Goal: Task Accomplishment & Management: Use online tool/utility

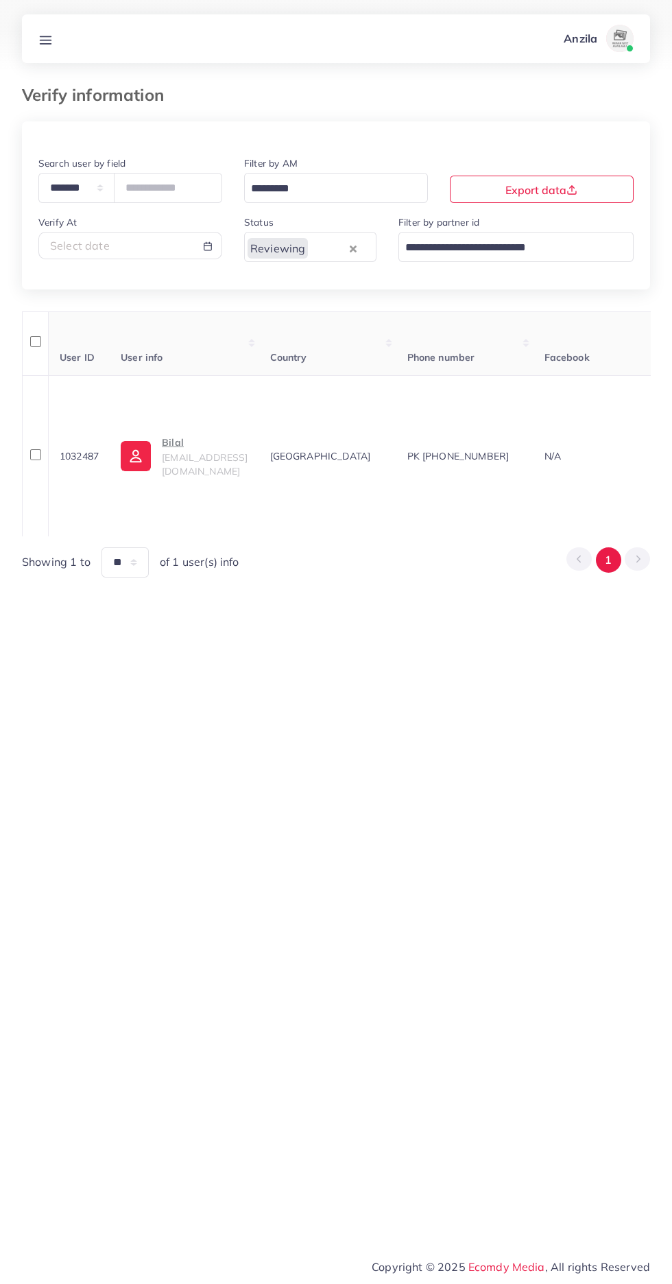
click at [45, 36] on line at bounding box center [45, 36] width 11 height 0
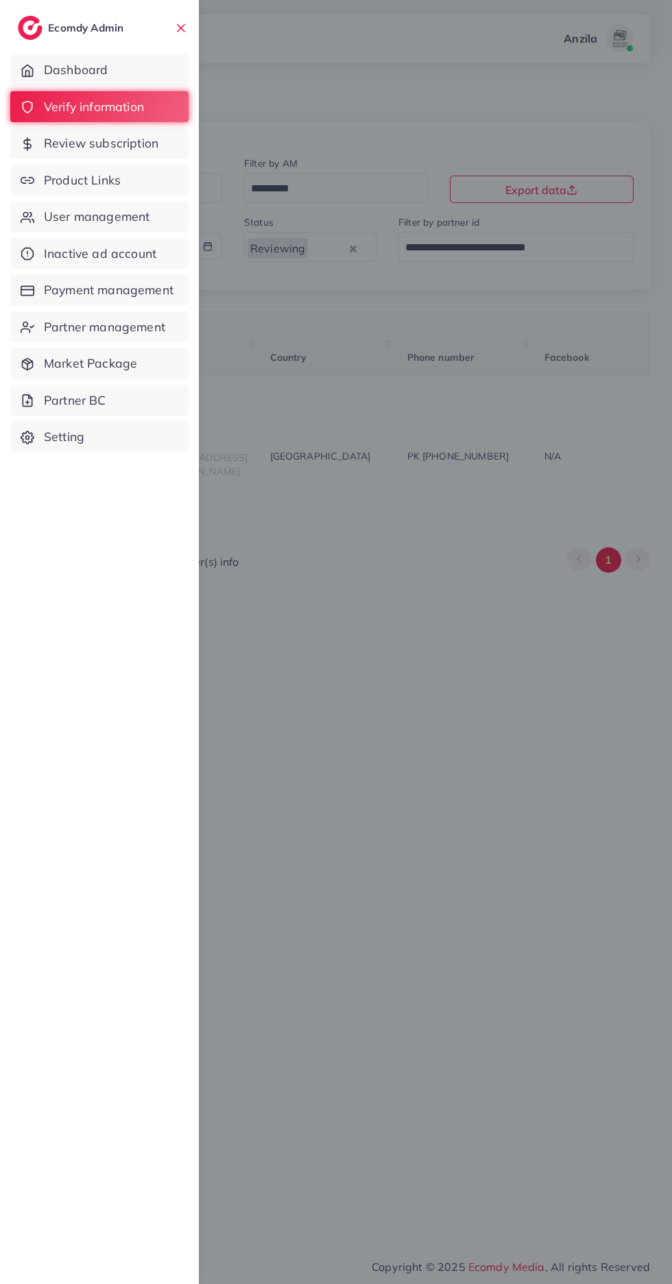
click at [53, 167] on link "Product Links" at bounding box center [99, 181] width 178 height 32
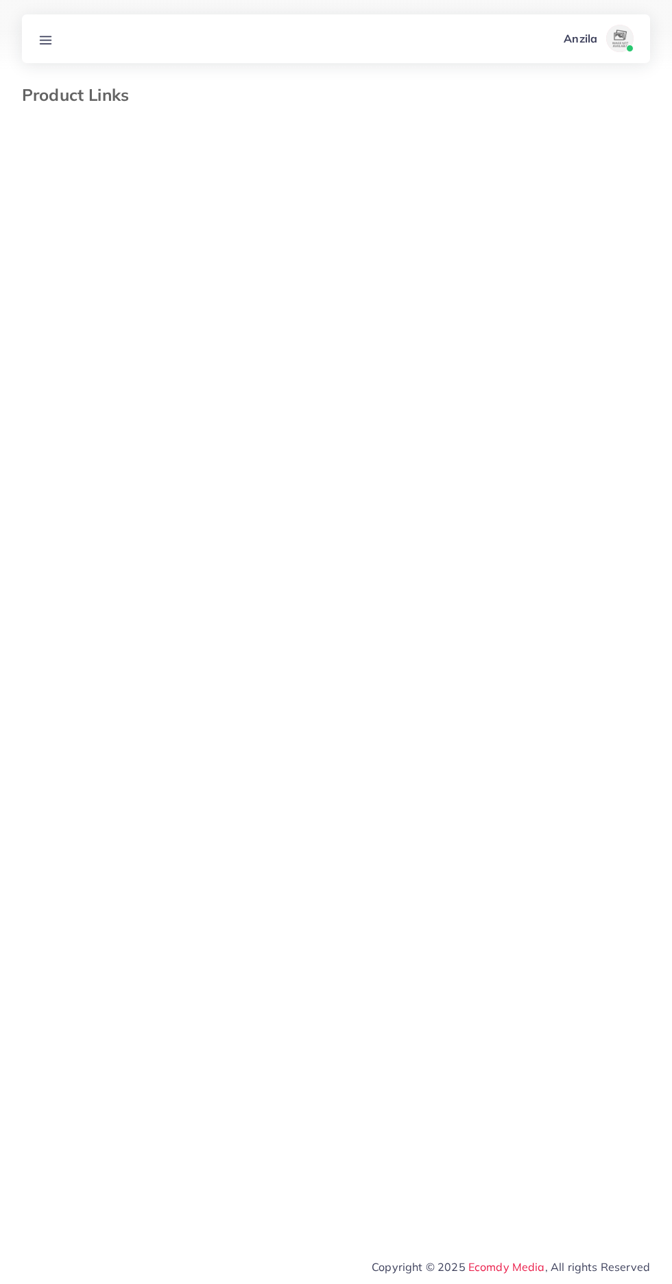
select select "*********"
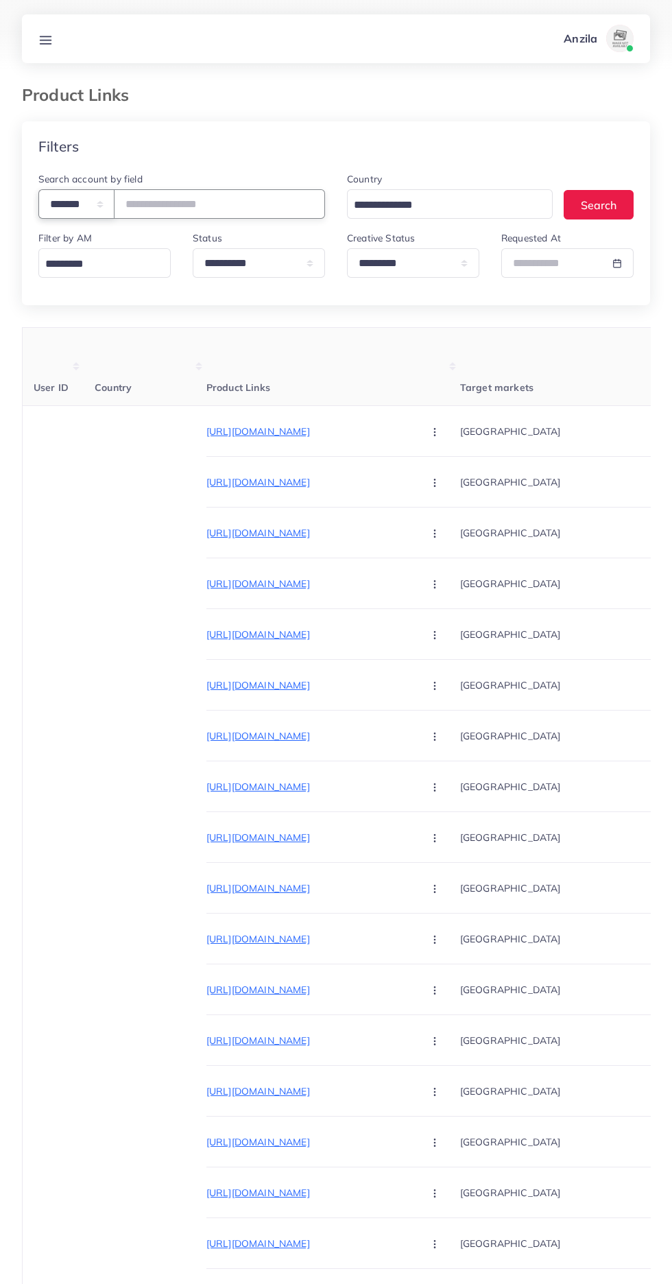
click at [67, 211] on select "**********" at bounding box center [76, 203] width 76 height 29
click at [65, 204] on select "**********" at bounding box center [76, 203] width 76 height 29
click at [69, 206] on select "**********" at bounding box center [76, 203] width 76 height 29
click at [488, 1022] on div "Pakistan" at bounding box center [563, 1040] width 206 height 51
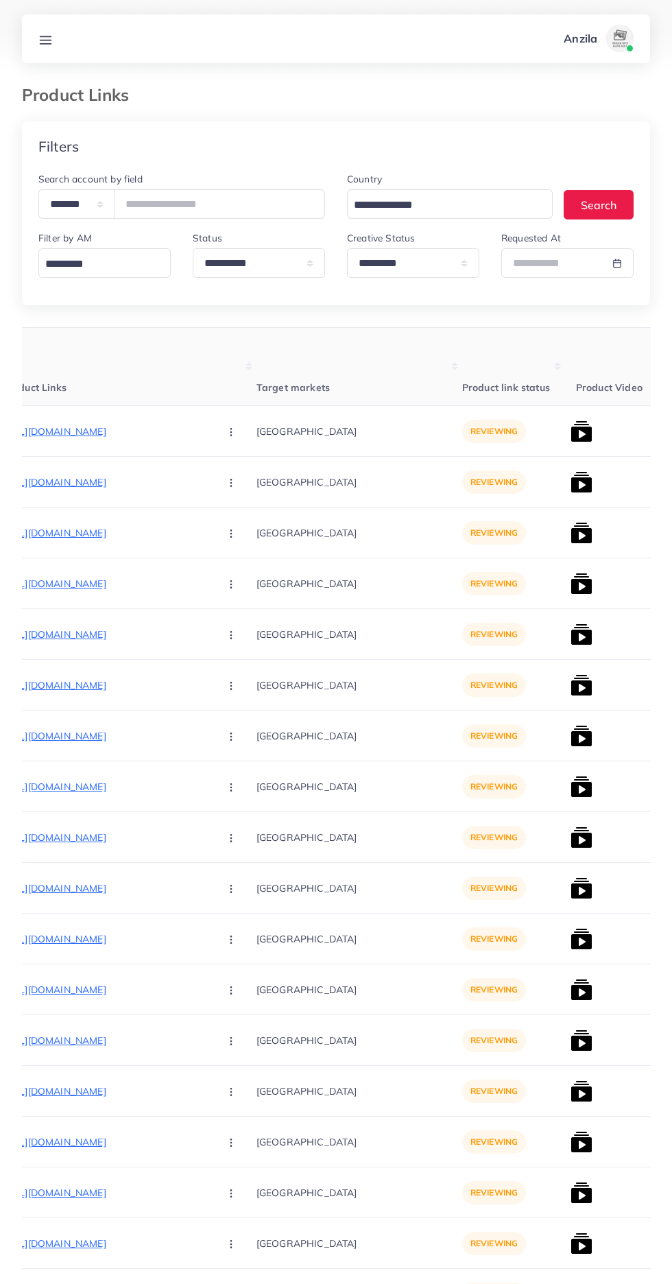
scroll to position [0, 204]
click at [74, 202] on select "**********" at bounding box center [76, 203] width 76 height 29
select select "*****"
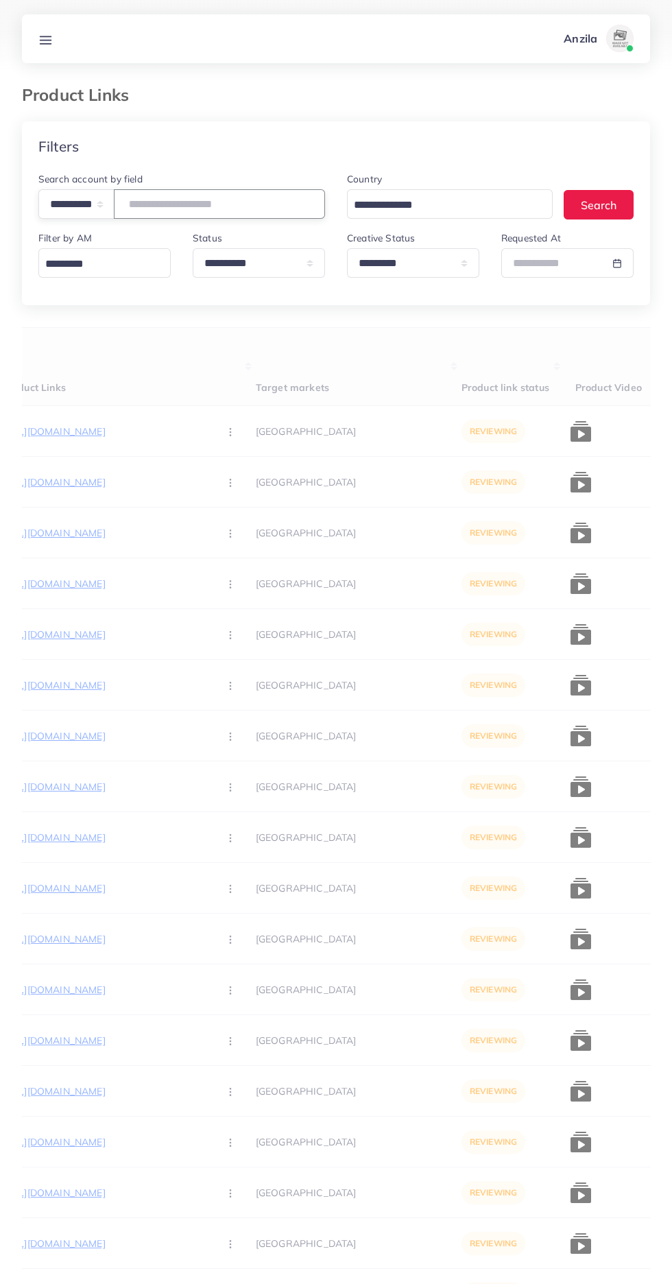
paste input "**********"
type input "**********"
click at [165, 377] on th "Product Links" at bounding box center [129, 367] width 254 height 78
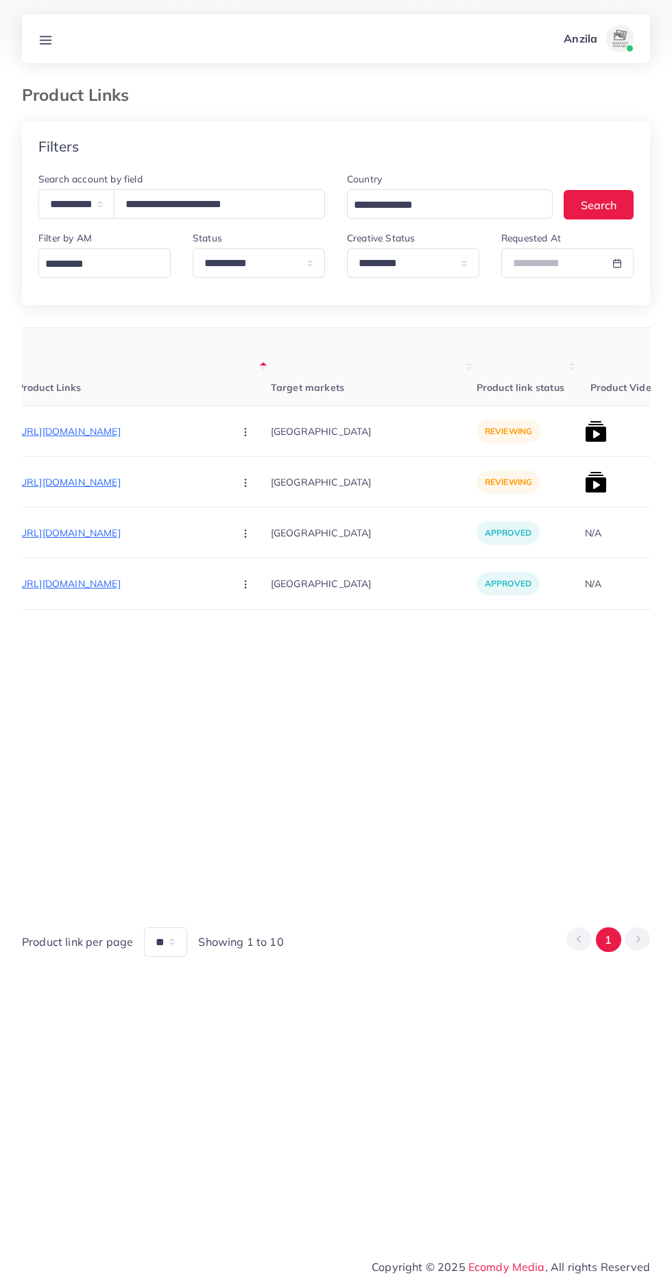
scroll to position [0, 192]
click at [152, 434] on p "https://insafcloths.com/products/rajistani-chunri-dress-and-new-style?variant=5…" at bounding box center [117, 431] width 206 height 16
click at [242, 432] on circle "button" at bounding box center [242, 431] width 1 height 1
click at [262, 471] on link "Approve" at bounding box center [275, 473] width 108 height 30
click at [45, 483] on p "https://insafcloths.com/products/rajistani-chunri-dress?variant=51062438723878" at bounding box center [117, 482] width 206 height 16
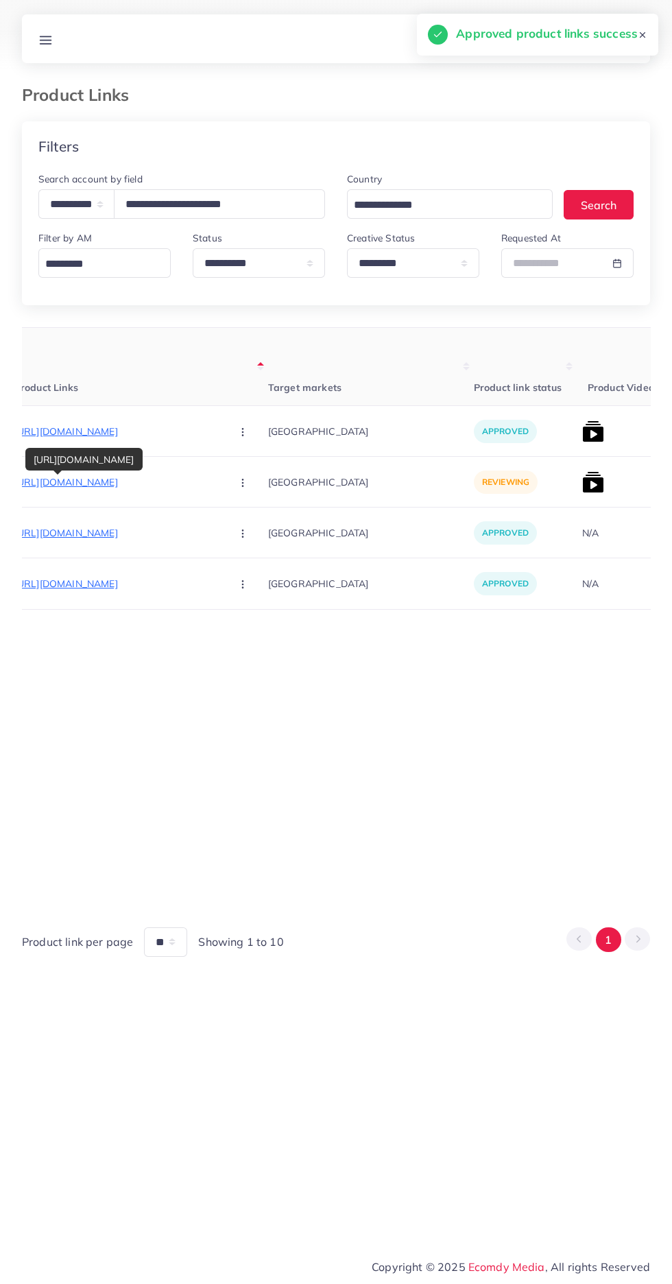
click at [220, 481] on button "button" at bounding box center [244, 481] width 48 height 31
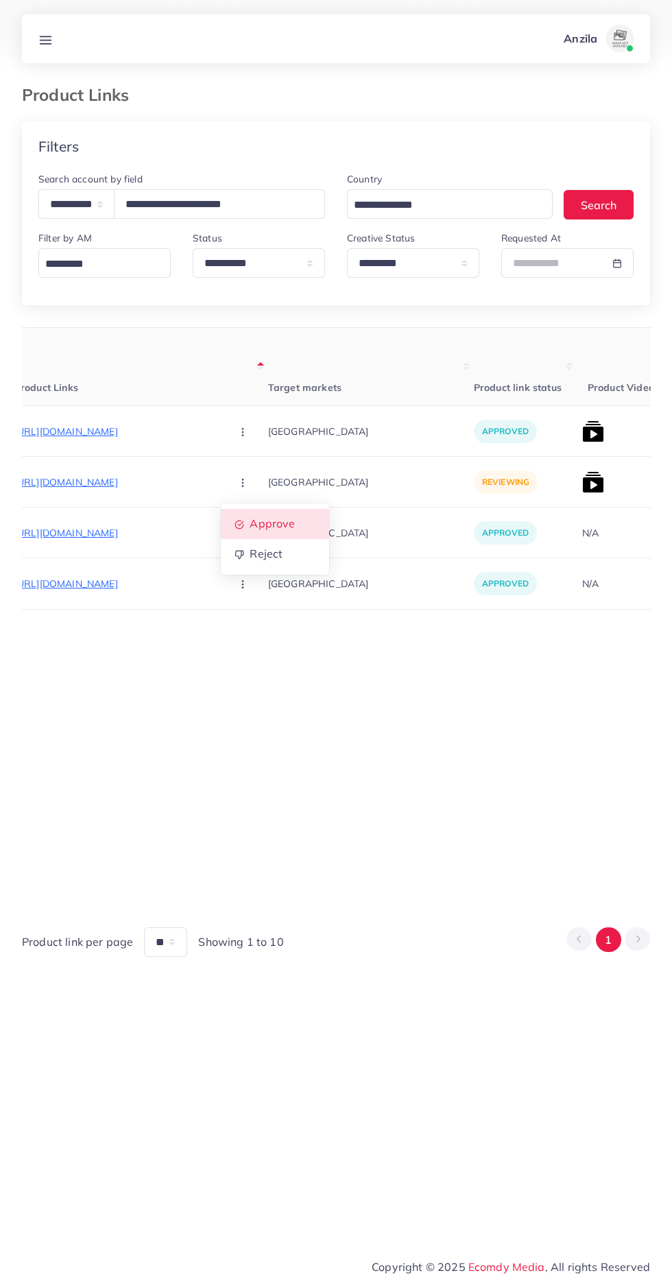
click at [250, 519] on span "Approve" at bounding box center [272, 524] width 45 height 14
click at [582, 438] on img at bounding box center [593, 432] width 22 height 22
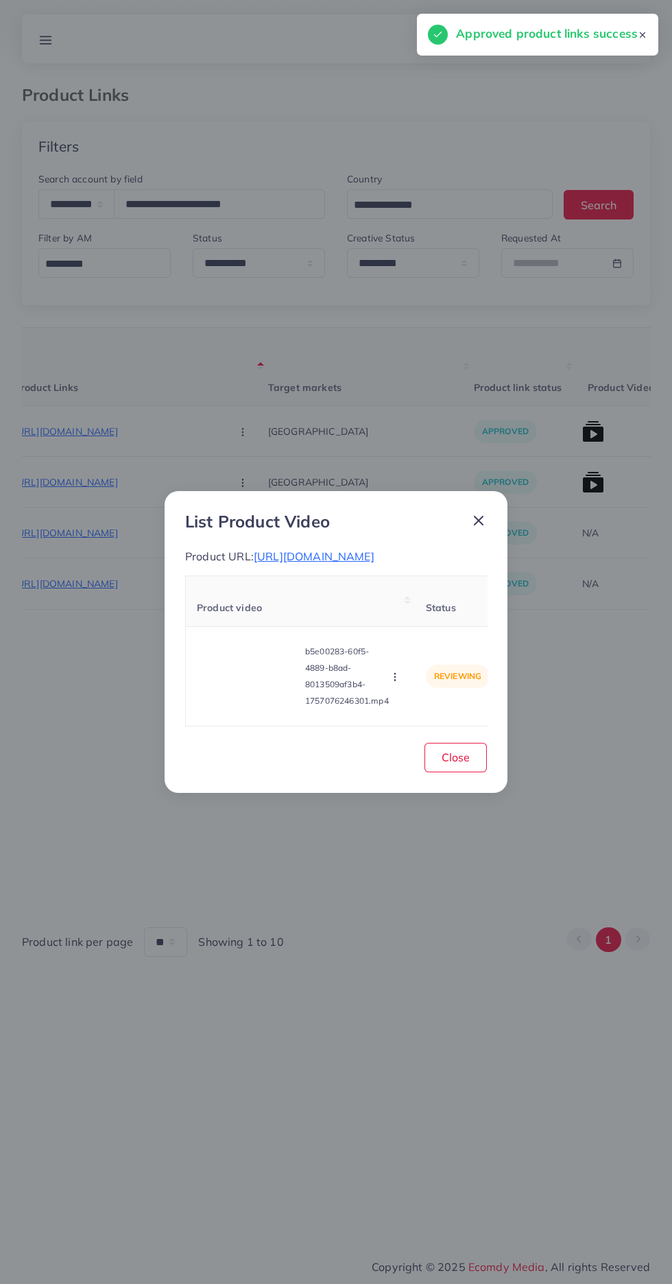
click at [272, 680] on video at bounding box center [248, 677] width 103 height 62
click at [262, 684] on div at bounding box center [248, 677] width 103 height 62
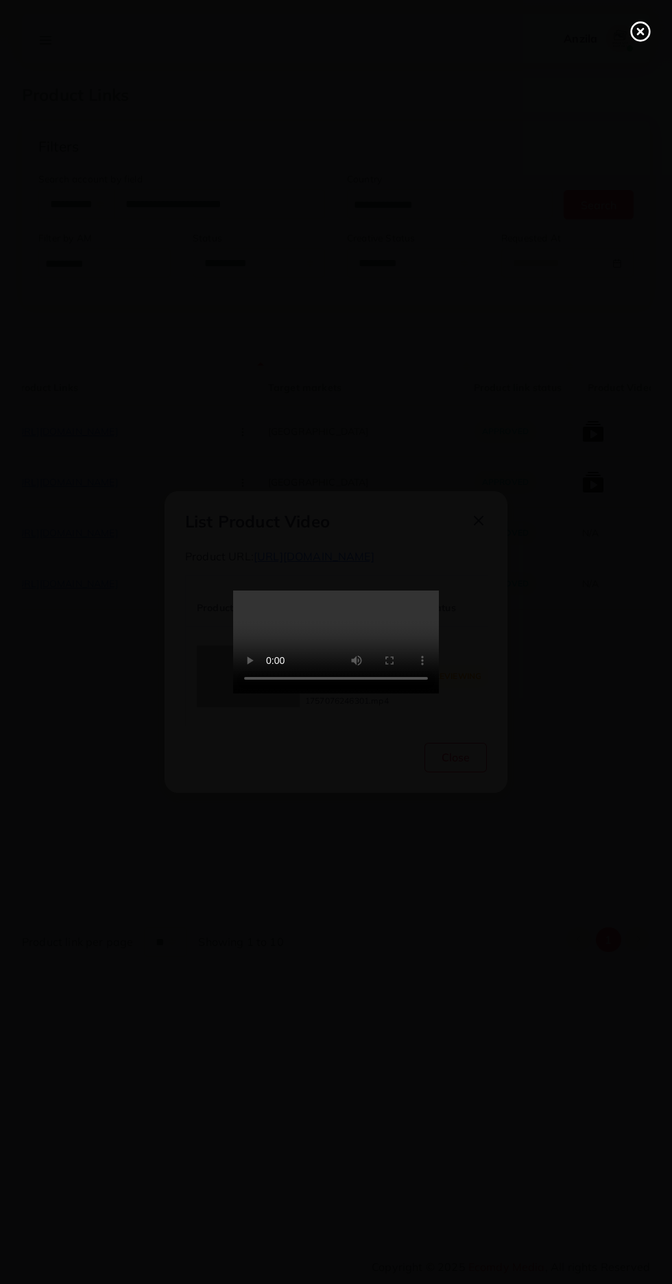
click at [641, 38] on icon at bounding box center [641, 32] width 22 height 22
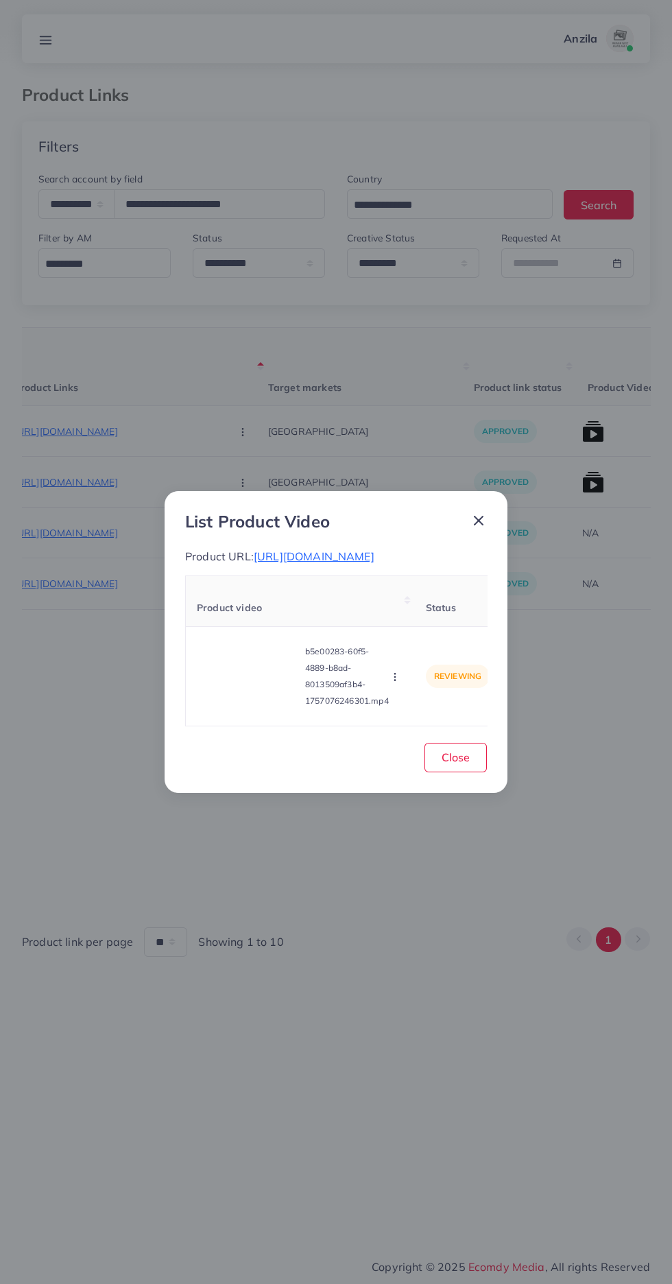
click at [392, 683] on icon "button" at bounding box center [395, 677] width 11 height 11
click at [420, 619] on span "Approve" at bounding box center [424, 613] width 45 height 14
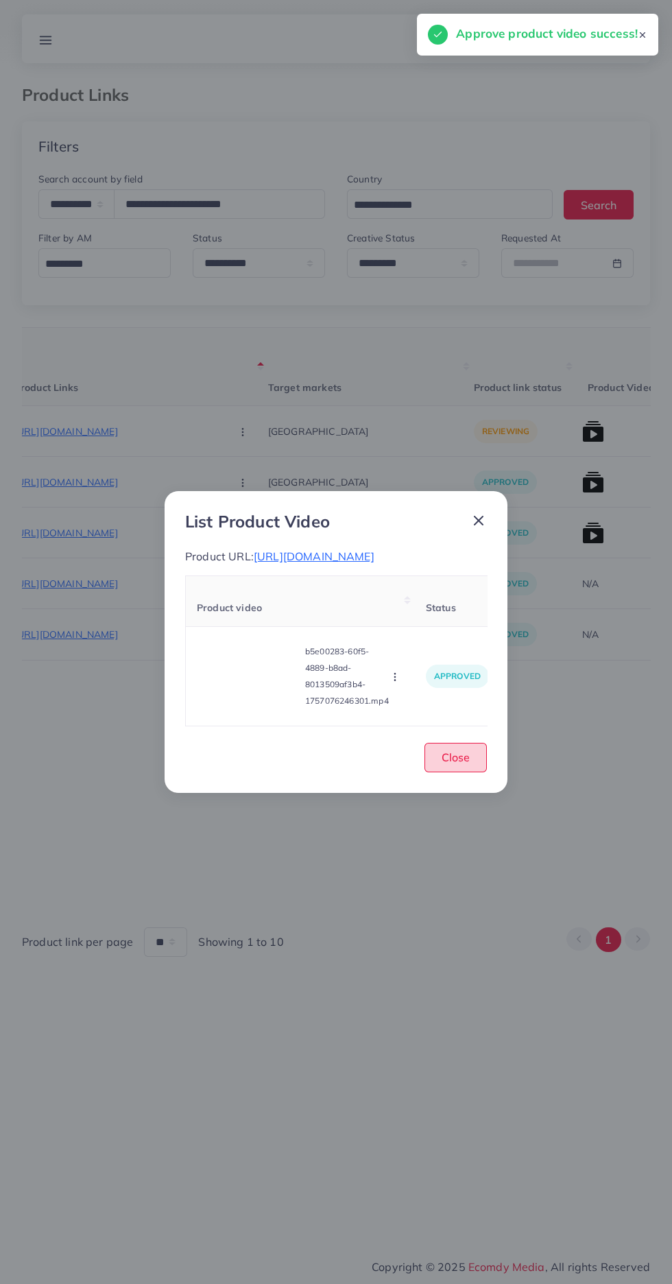
click at [455, 764] on span "Close" at bounding box center [456, 757] width 28 height 14
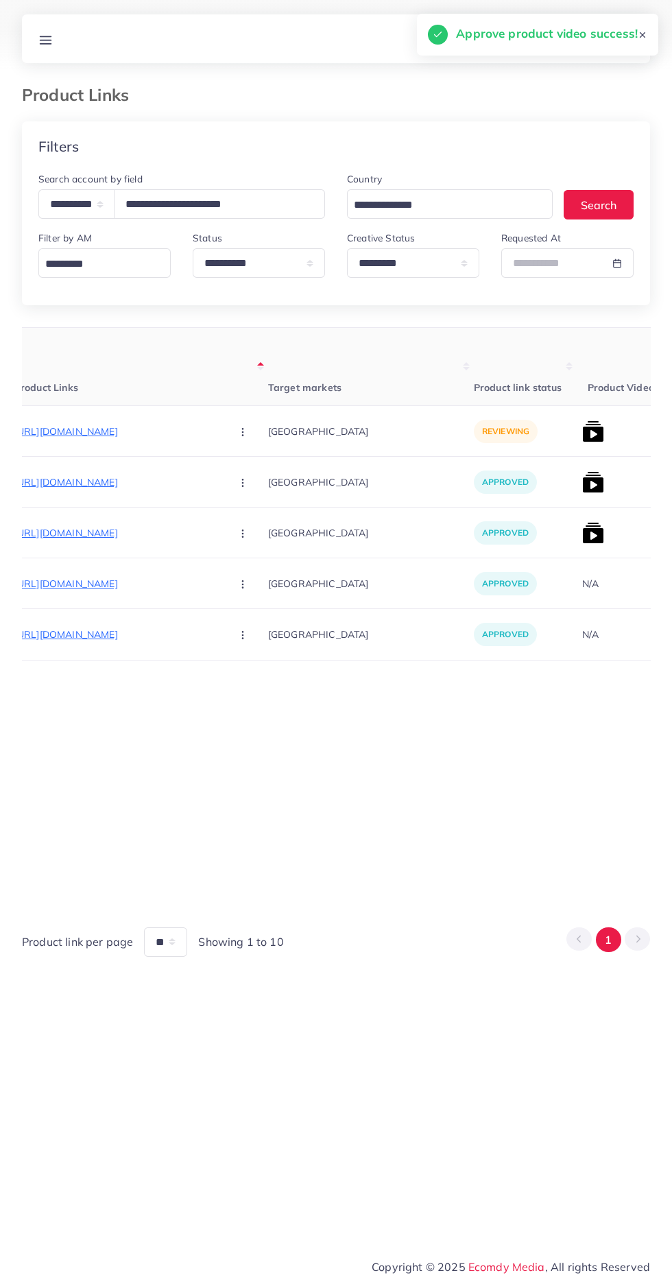
click at [582, 536] on img at bounding box center [593, 533] width 22 height 22
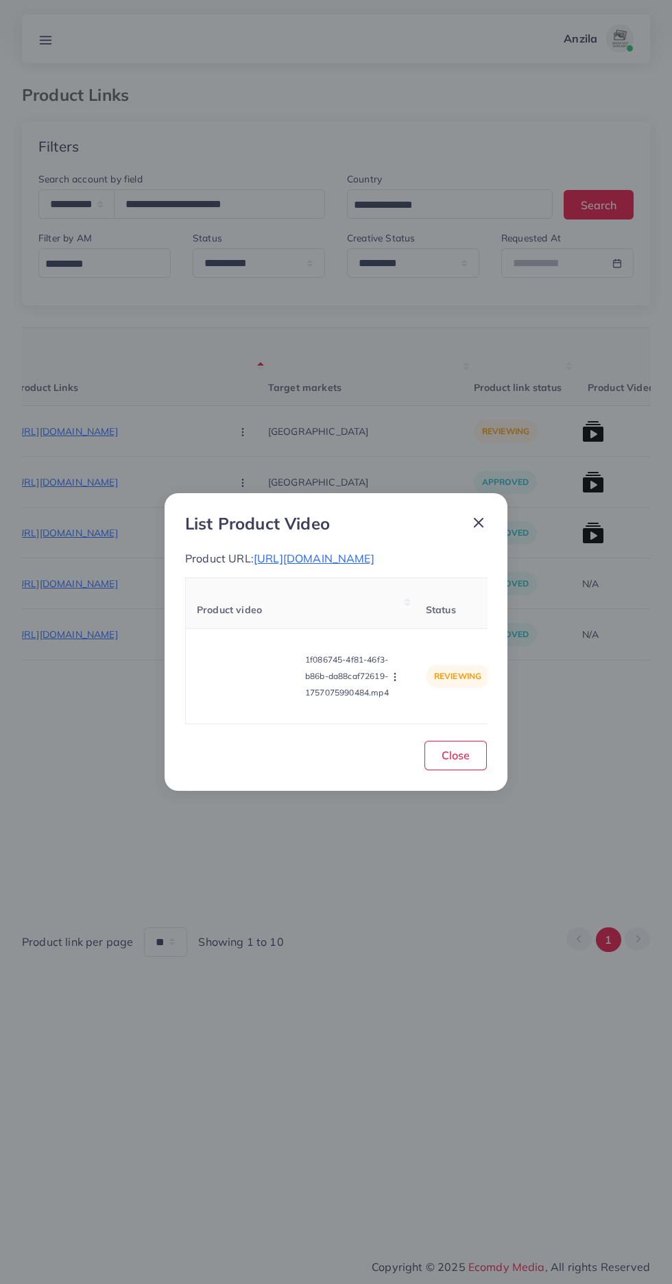
click at [252, 689] on video at bounding box center [248, 677] width 103 height 62
click at [272, 688] on div at bounding box center [248, 677] width 103 height 62
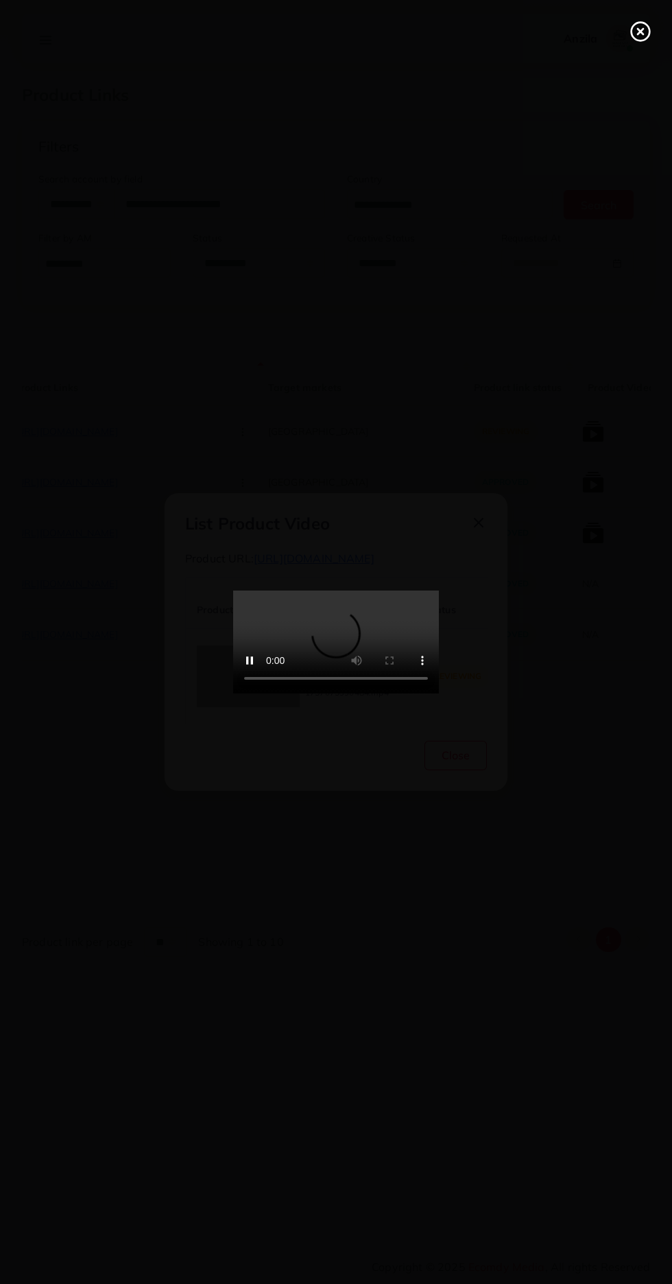
click at [641, 32] on line at bounding box center [640, 31] width 5 height 5
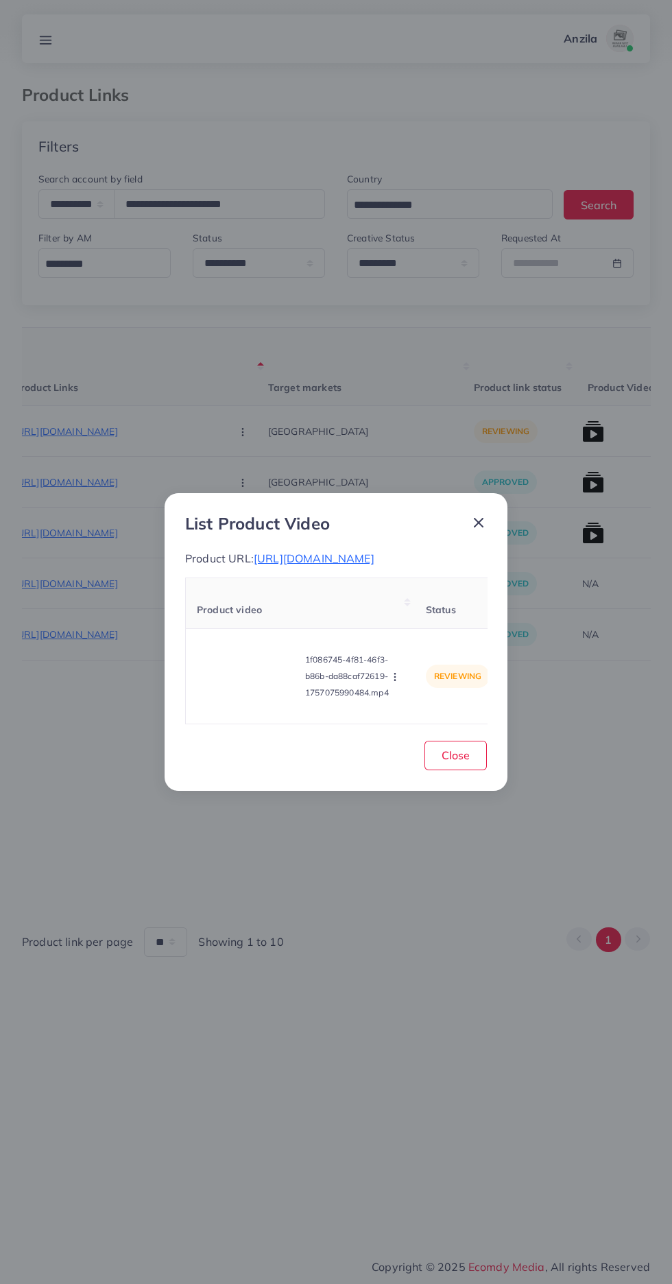
click at [375, 552] on span "https://insafcloths.com/products/rajistani-chunri-dress?variant=51062438723878" at bounding box center [314, 559] width 121 height 14
click at [391, 683] on icon "button" at bounding box center [395, 677] width 11 height 11
click at [421, 664] on ul "Approve Reject" at bounding box center [427, 627] width 110 height 73
click at [432, 658] on link "Reject" at bounding box center [427, 643] width 108 height 30
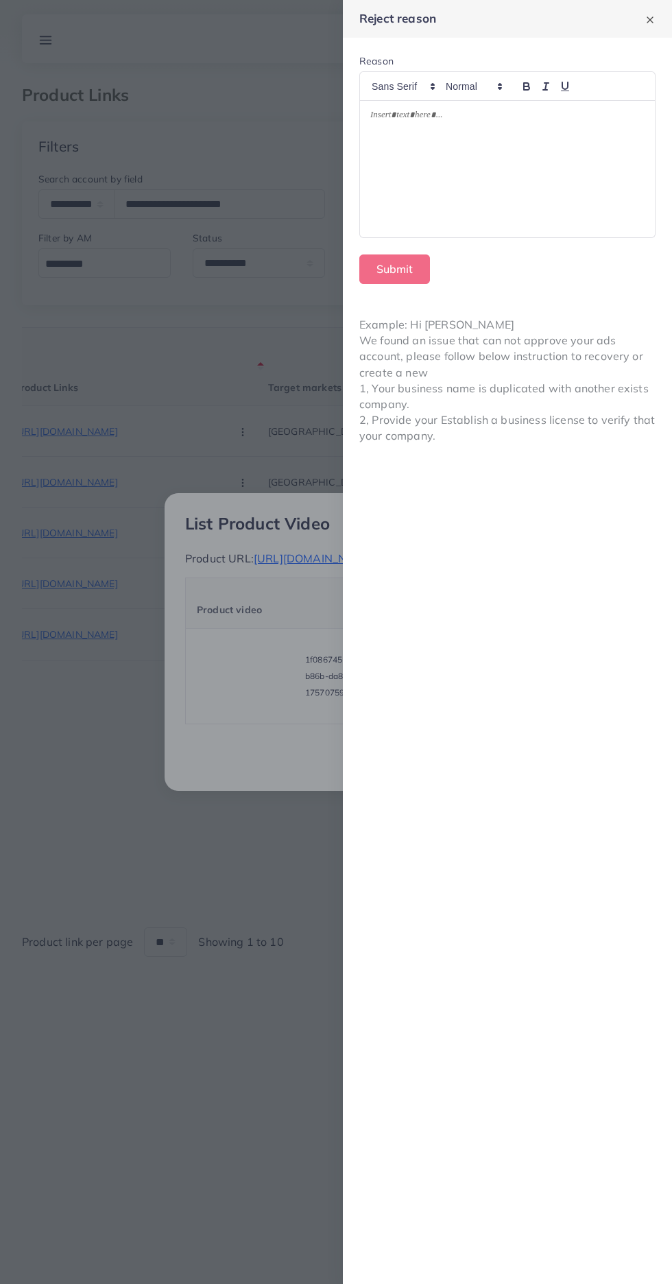
click at [557, 194] on div at bounding box center [507, 169] width 295 height 137
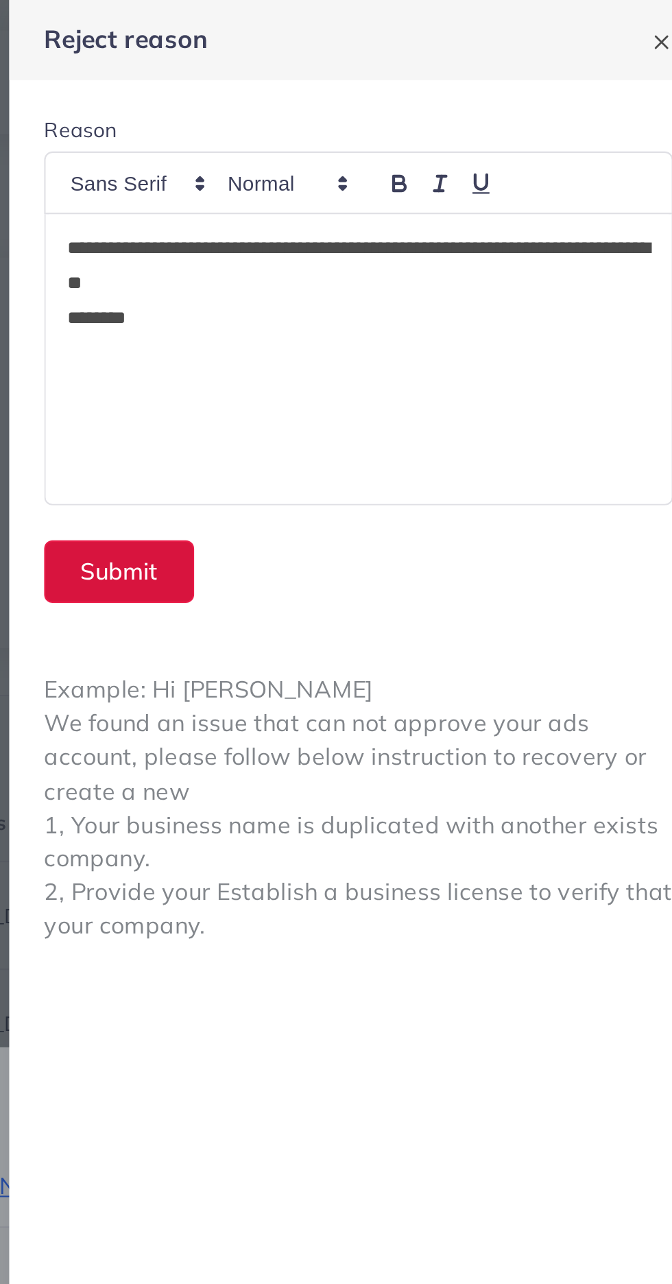
click at [377, 283] on button "Submit" at bounding box center [394, 268] width 71 height 29
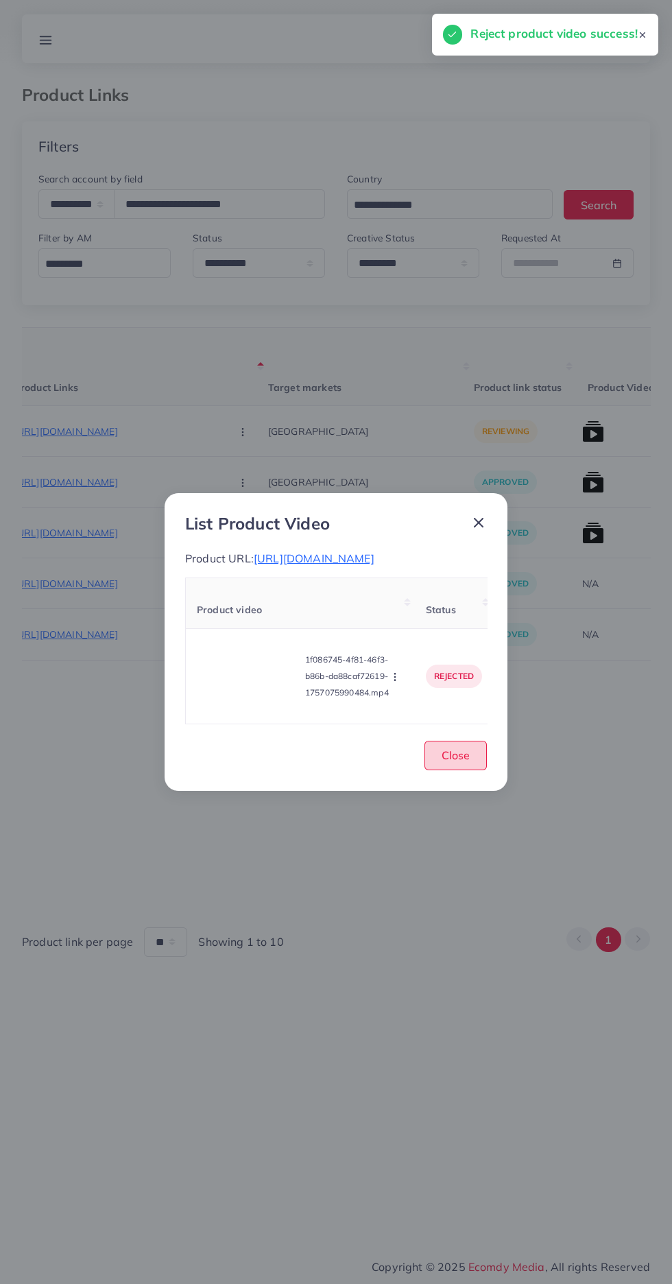
click at [469, 762] on span "Close" at bounding box center [456, 755] width 28 height 14
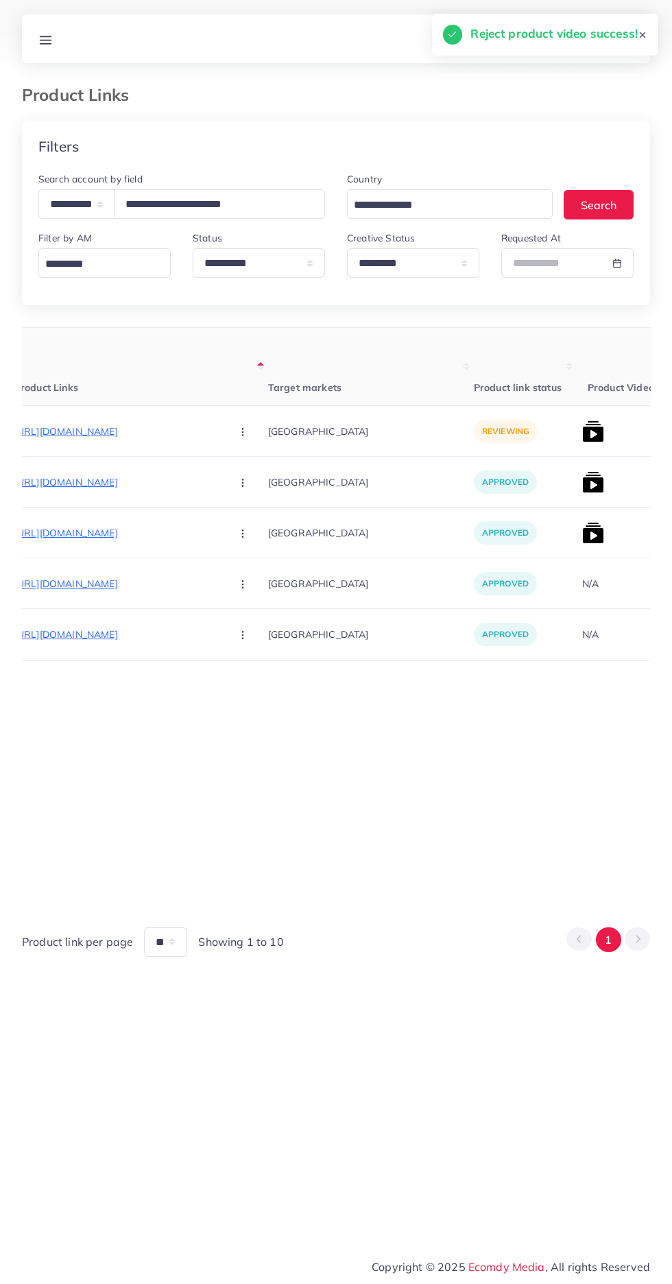
click at [58, 436] on p "https://insafcloths.com/products/aneelas-brand-premium-quality-black?variant=51…" at bounding box center [117, 431] width 206 height 16
click at [242, 436] on circle "button" at bounding box center [242, 435] width 1 height 1
click at [235, 475] on icon at bounding box center [240, 475] width 10 height 10
click at [582, 429] on img at bounding box center [593, 432] width 22 height 22
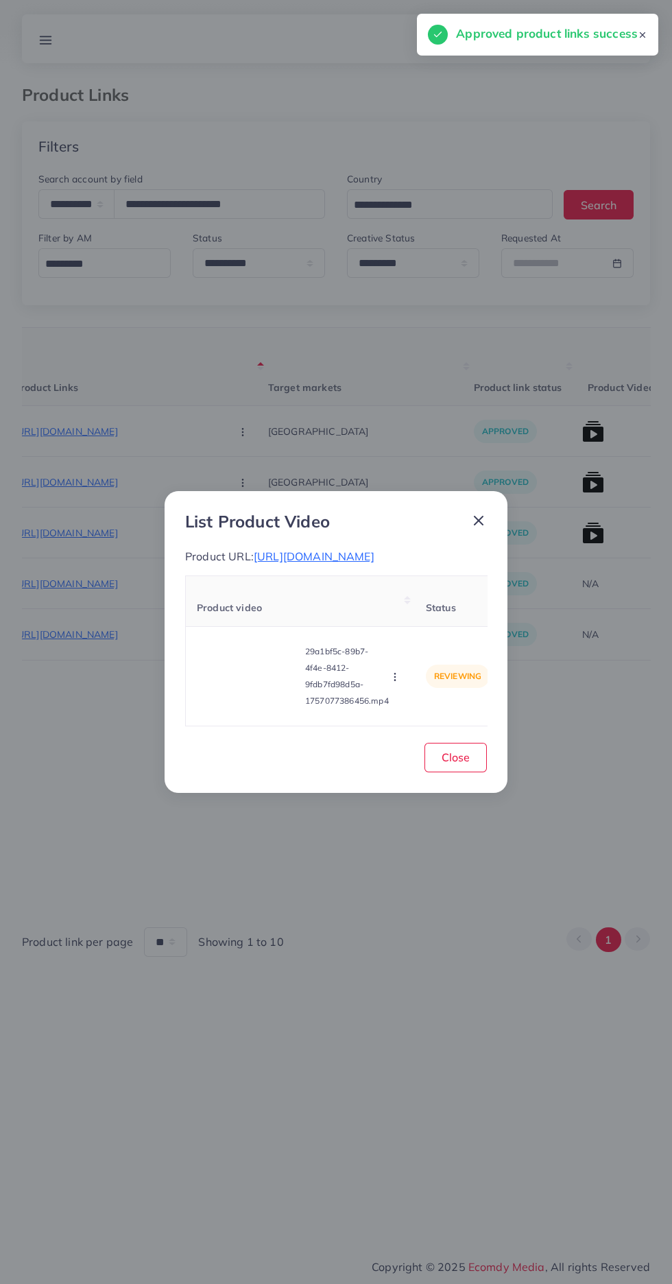
click at [235, 681] on video at bounding box center [248, 677] width 103 height 62
click at [239, 683] on circle at bounding box center [248, 676] width 19 height 19
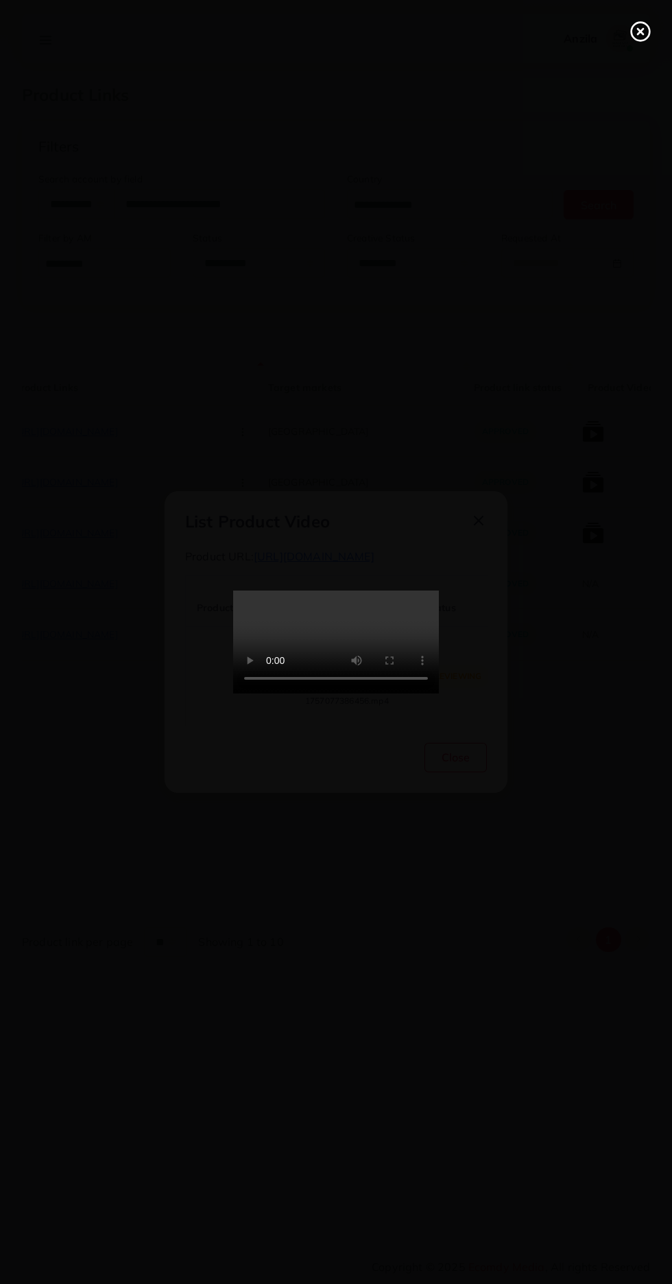
click at [648, 29] on icon at bounding box center [641, 32] width 22 height 22
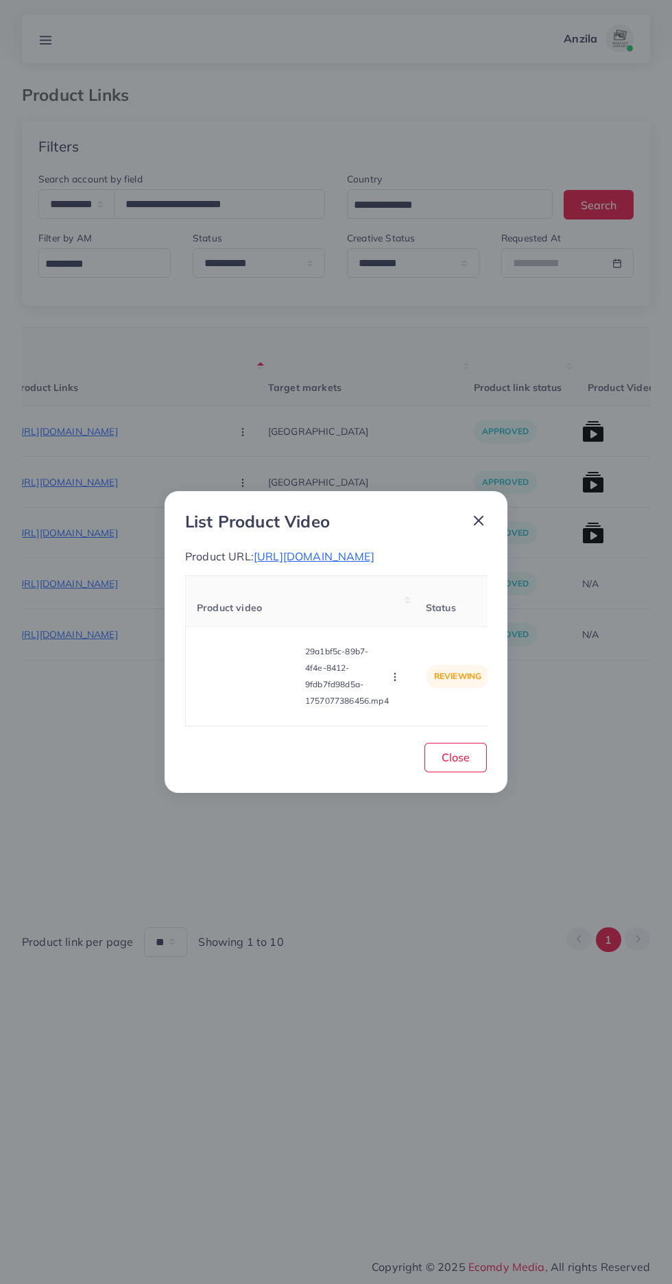
click at [395, 680] on circle "button" at bounding box center [394, 680] width 1 height 1
click at [433, 619] on span "Approve" at bounding box center [424, 613] width 45 height 14
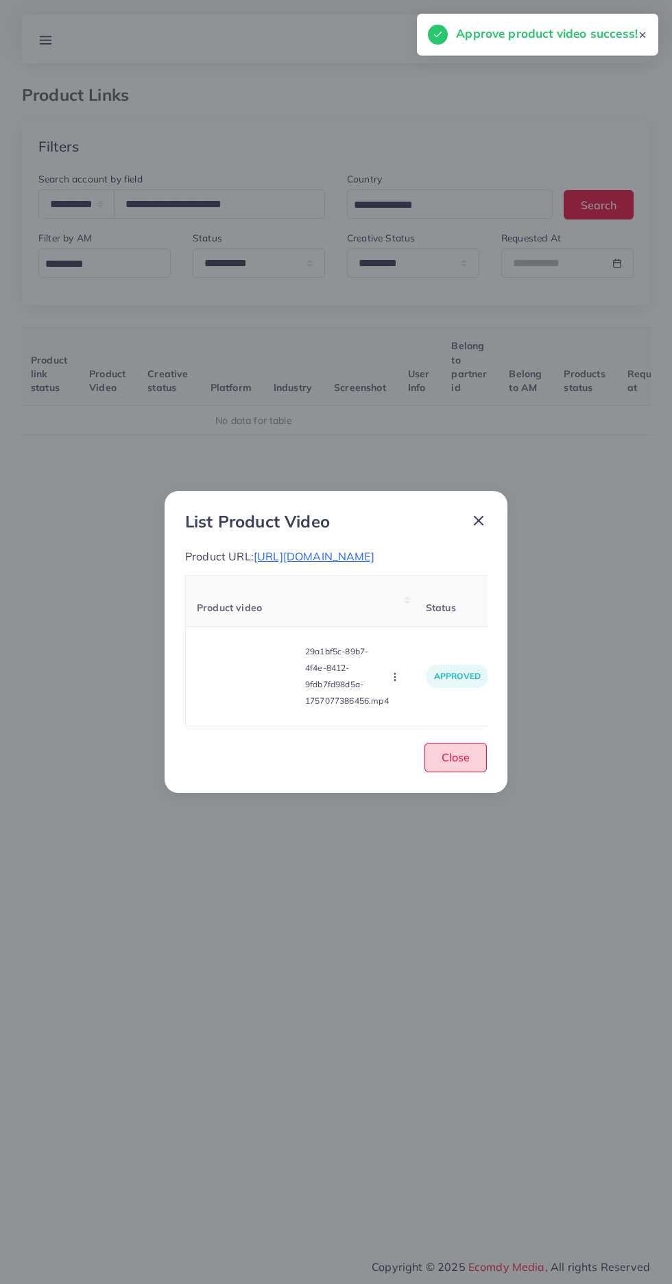
click at [473, 772] on button "Close" at bounding box center [456, 757] width 62 height 29
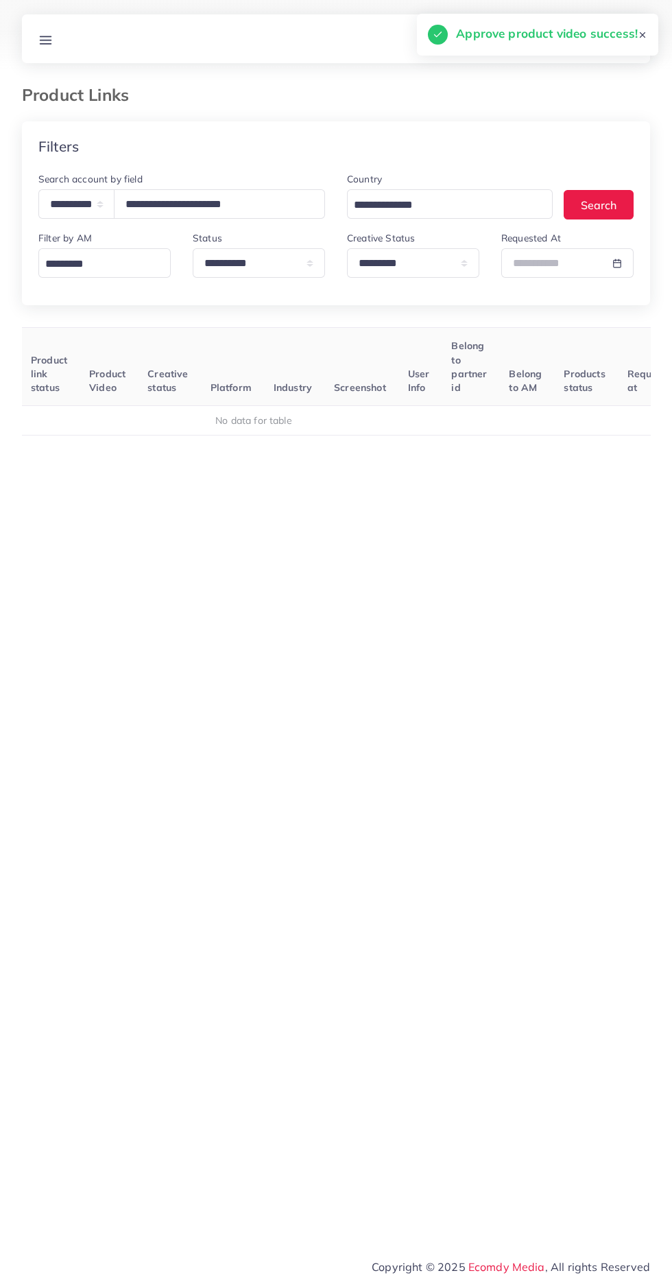
click at [45, 40] on line at bounding box center [45, 40] width 11 height 0
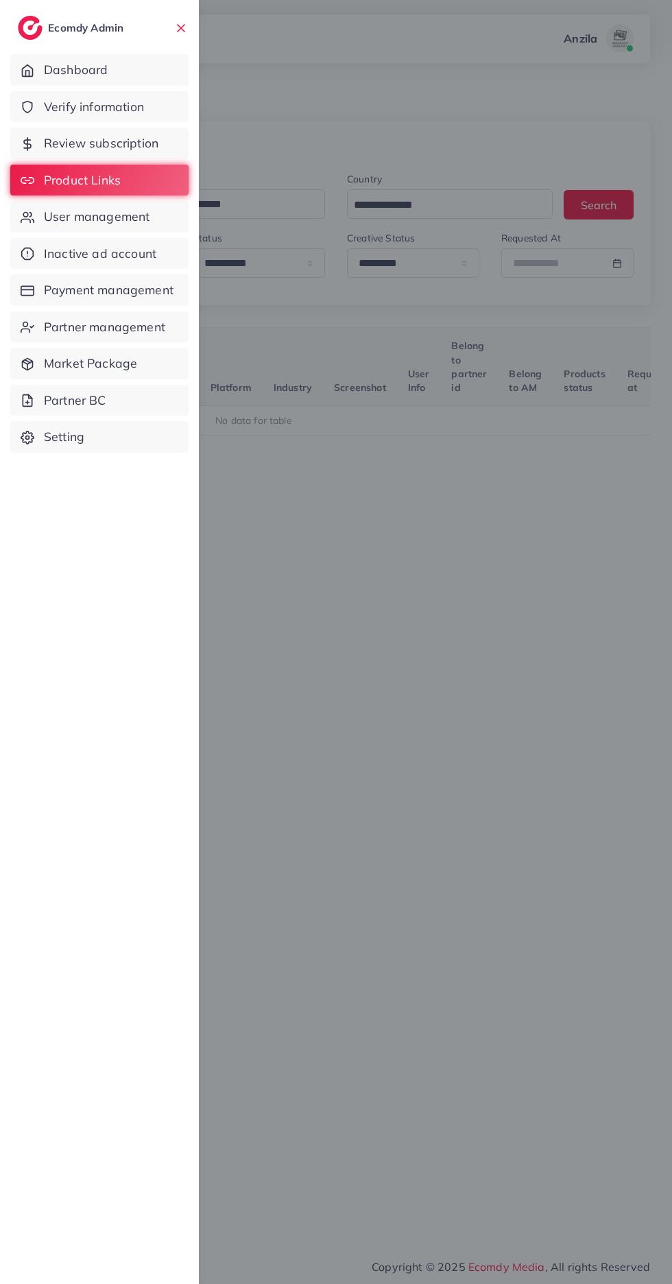
click at [57, 102] on span "Verify information" at bounding box center [94, 107] width 100 height 18
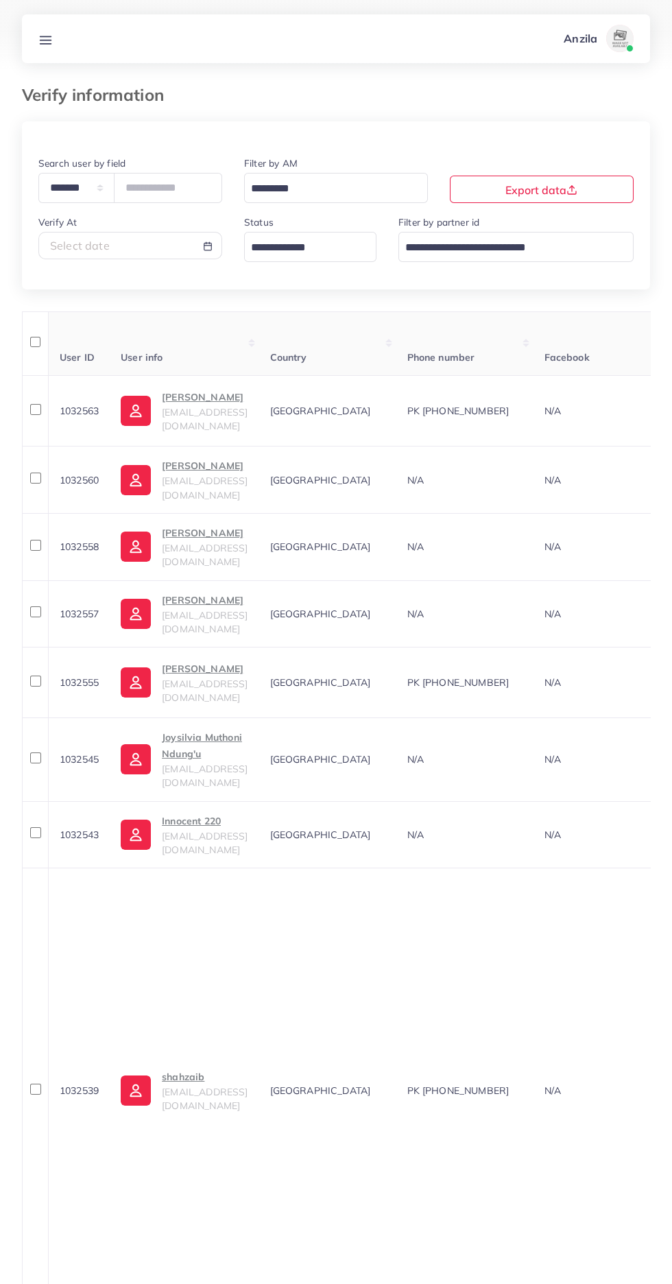
click at [282, 251] on input "Search for option" at bounding box center [302, 247] width 113 height 21
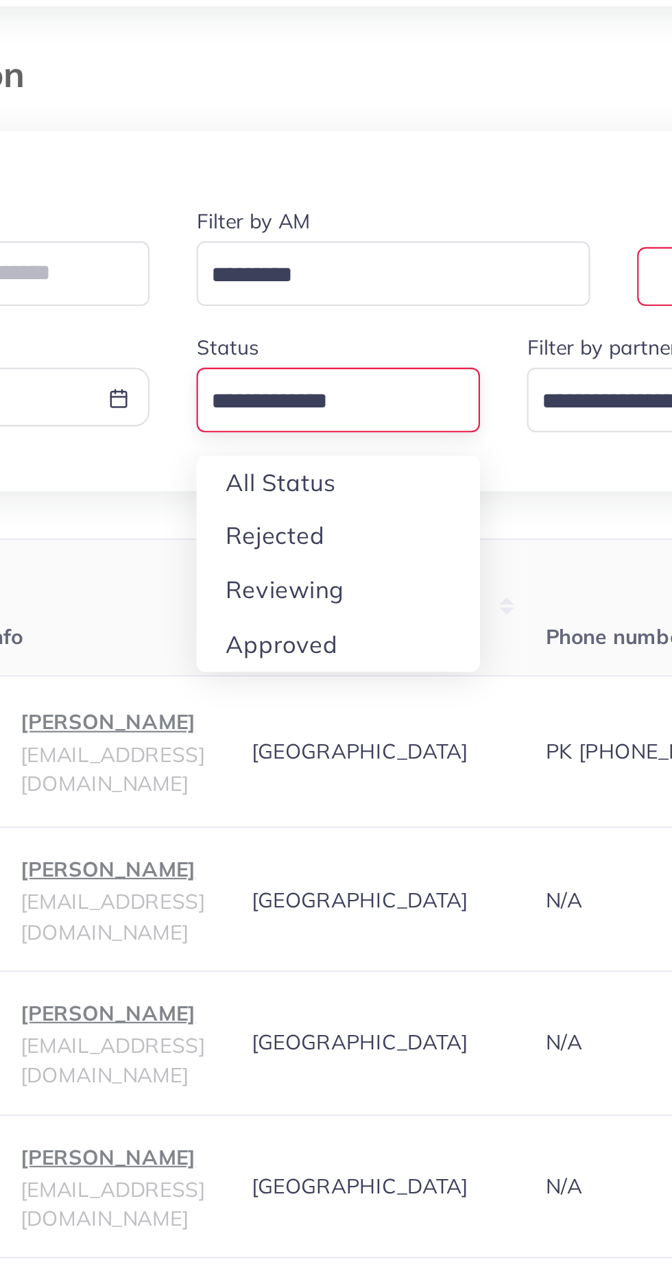
click at [268, 338] on div "**********" at bounding box center [336, 806] width 628 height 1371
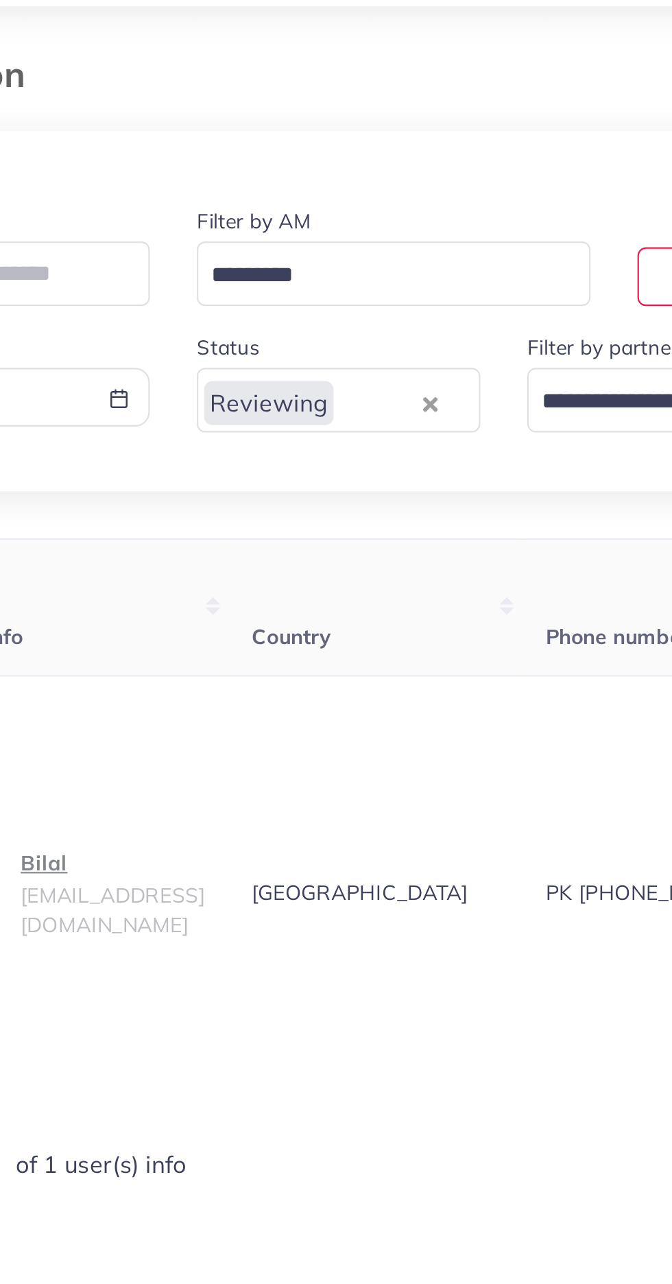
click at [197, 458] on p "Bilal" at bounding box center [205, 463] width 86 height 16
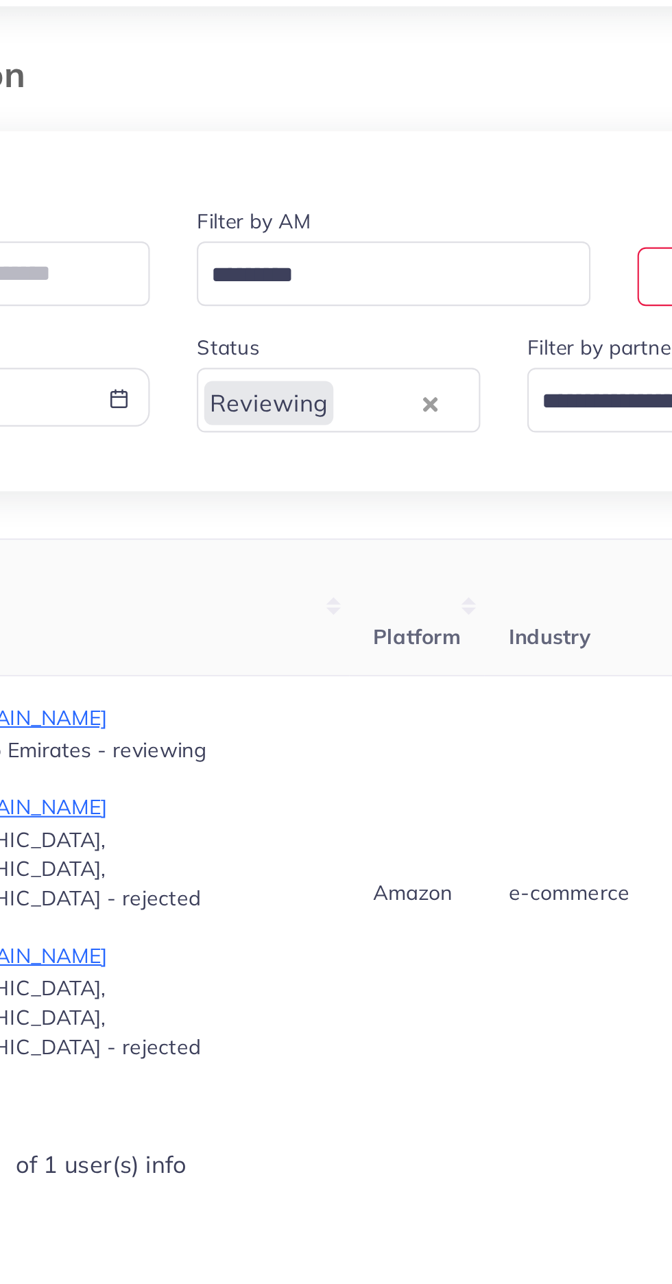
scroll to position [0, 1625]
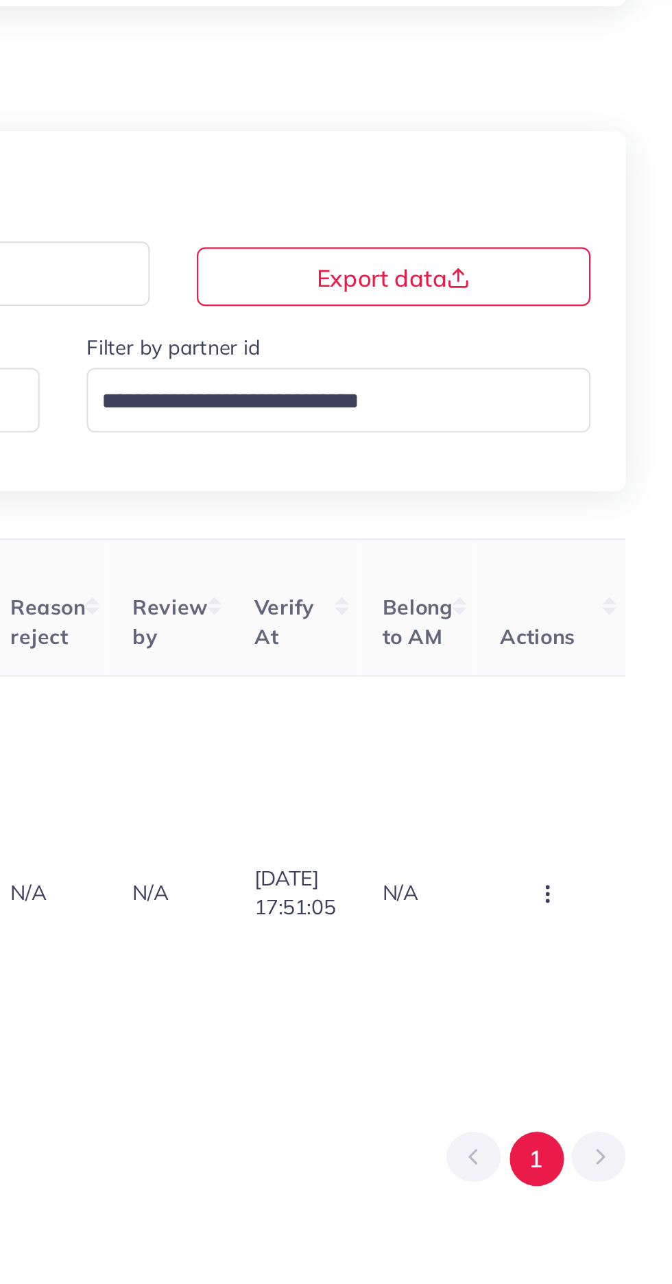
click at [614, 472] on icon "button" at bounding box center [613, 477] width 11 height 11
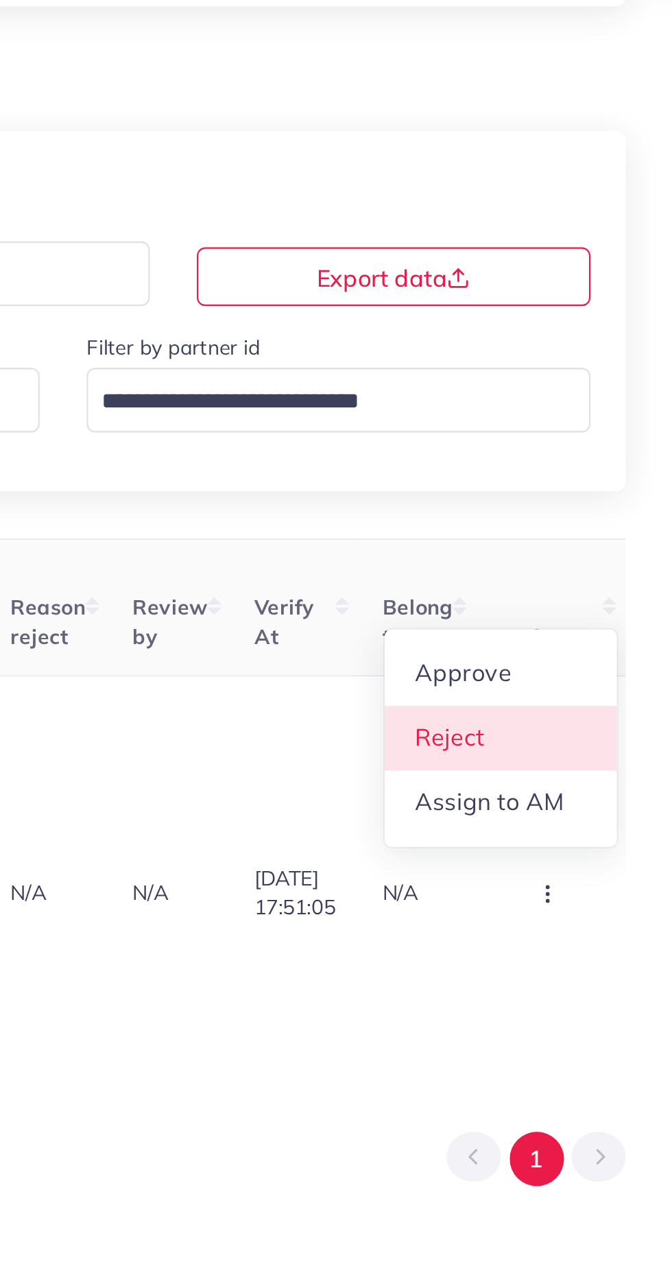
click at [605, 394] on link "Reject" at bounding box center [592, 405] width 108 height 30
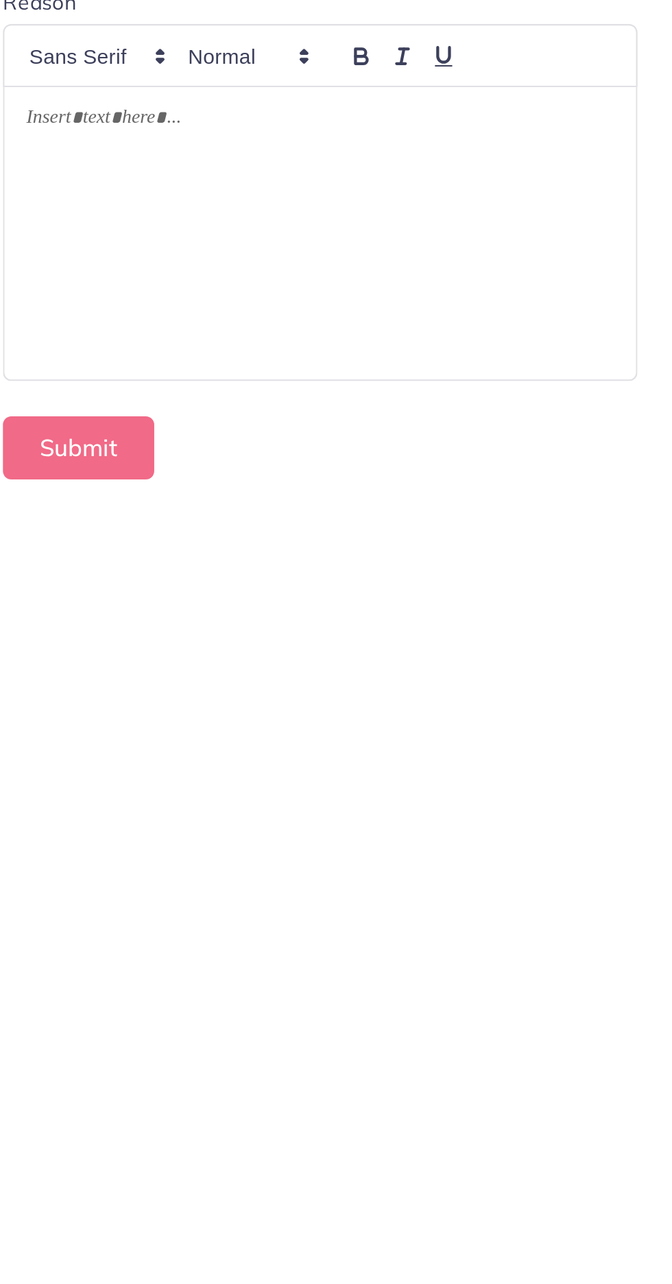
click at [560, 182] on div at bounding box center [507, 169] width 295 height 137
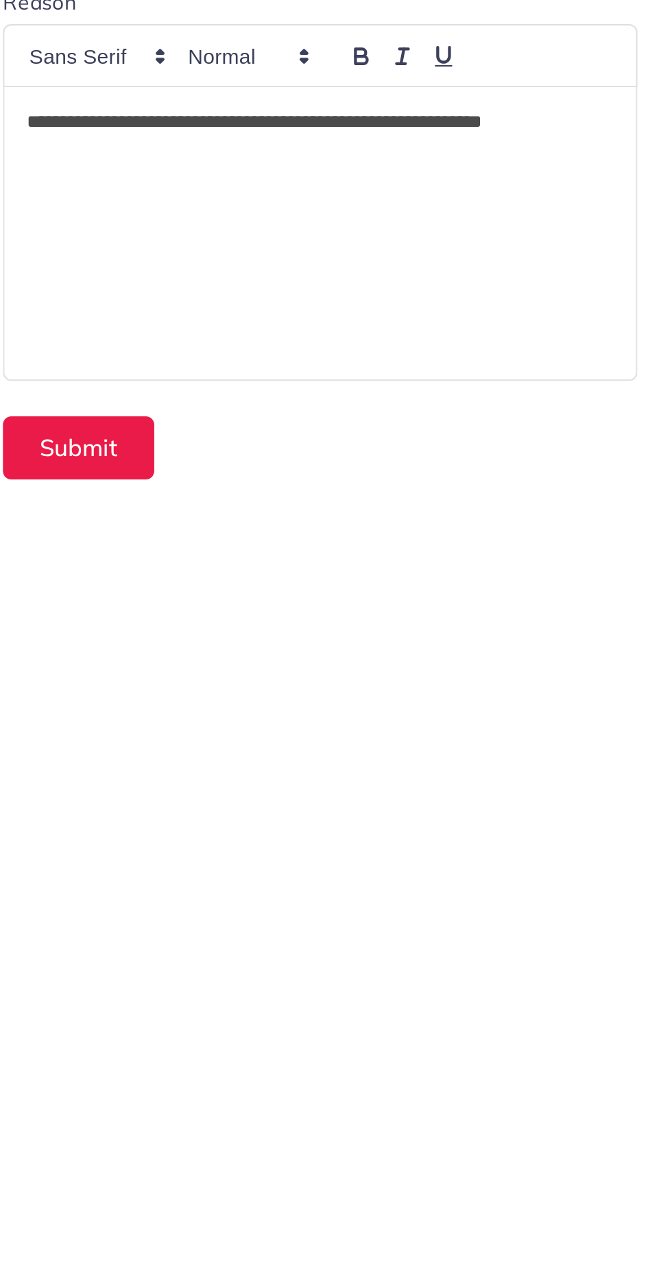
click at [372, 113] on p "**********" at bounding box center [507, 117] width 274 height 16
click at [379, 117] on p "**********" at bounding box center [507, 117] width 274 height 16
click at [394, 269] on button "Submit" at bounding box center [394, 268] width 71 height 29
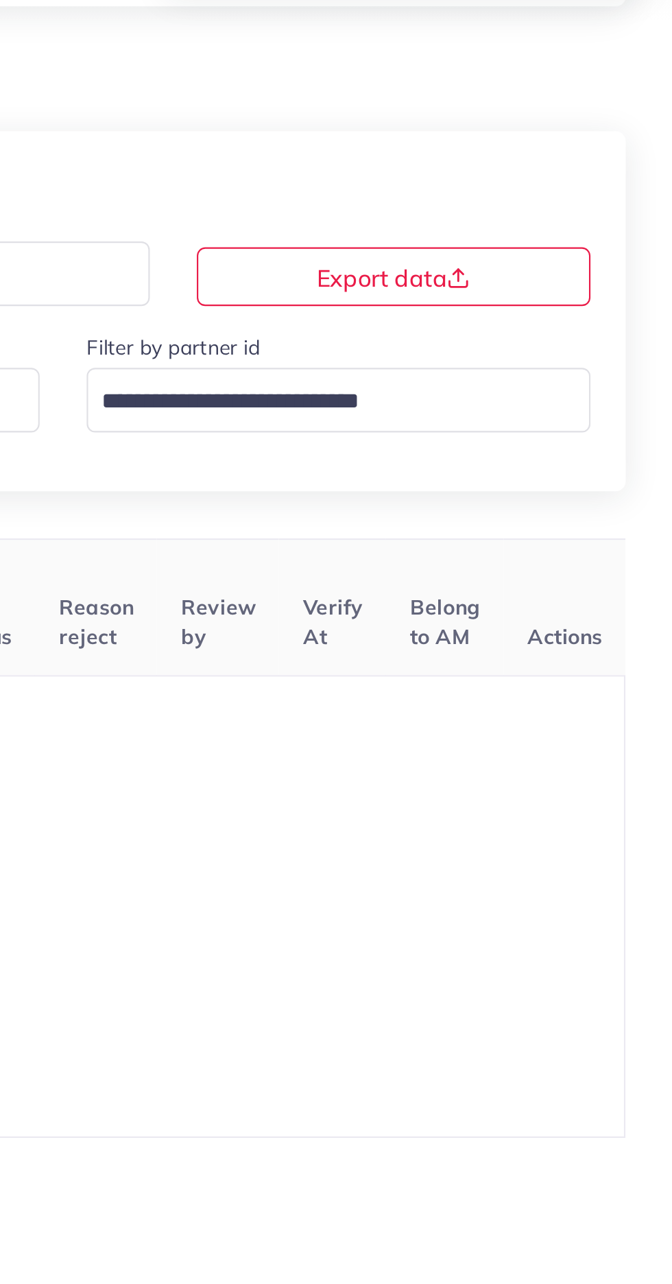
scroll to position [0, 560]
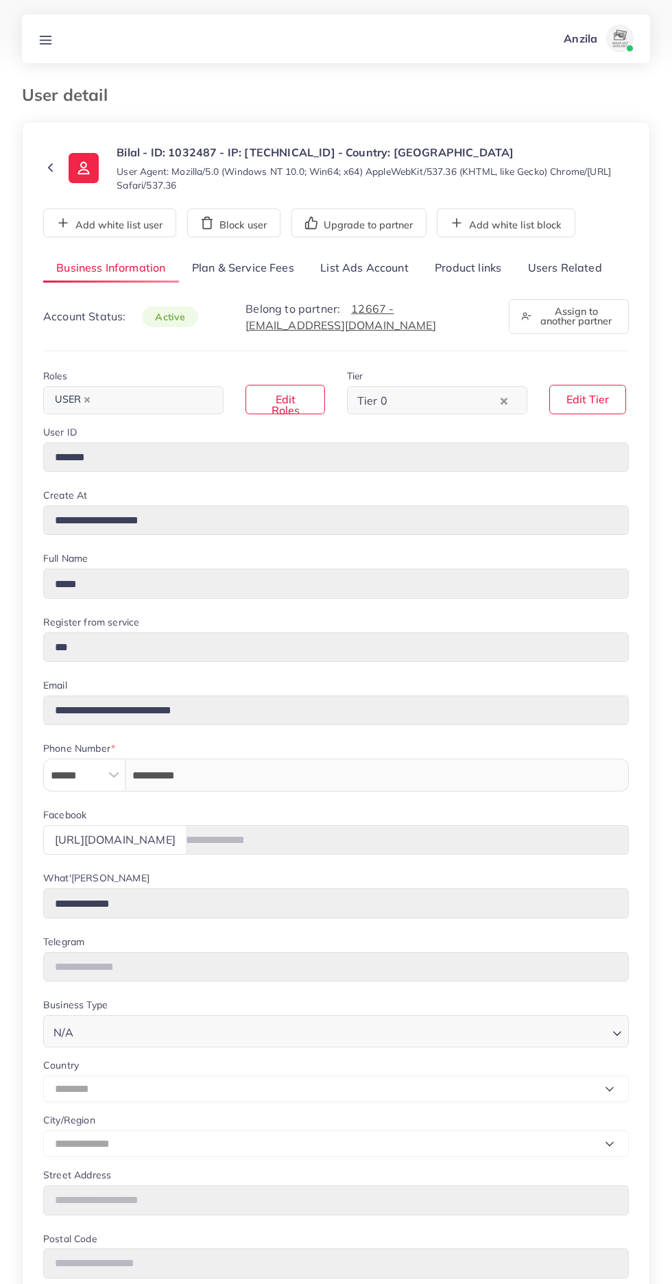
select select "********"
click at [477, 285] on div "**********" at bounding box center [336, 888] width 586 height 1269
click at [450, 274] on link "Product links" at bounding box center [468, 268] width 93 height 29
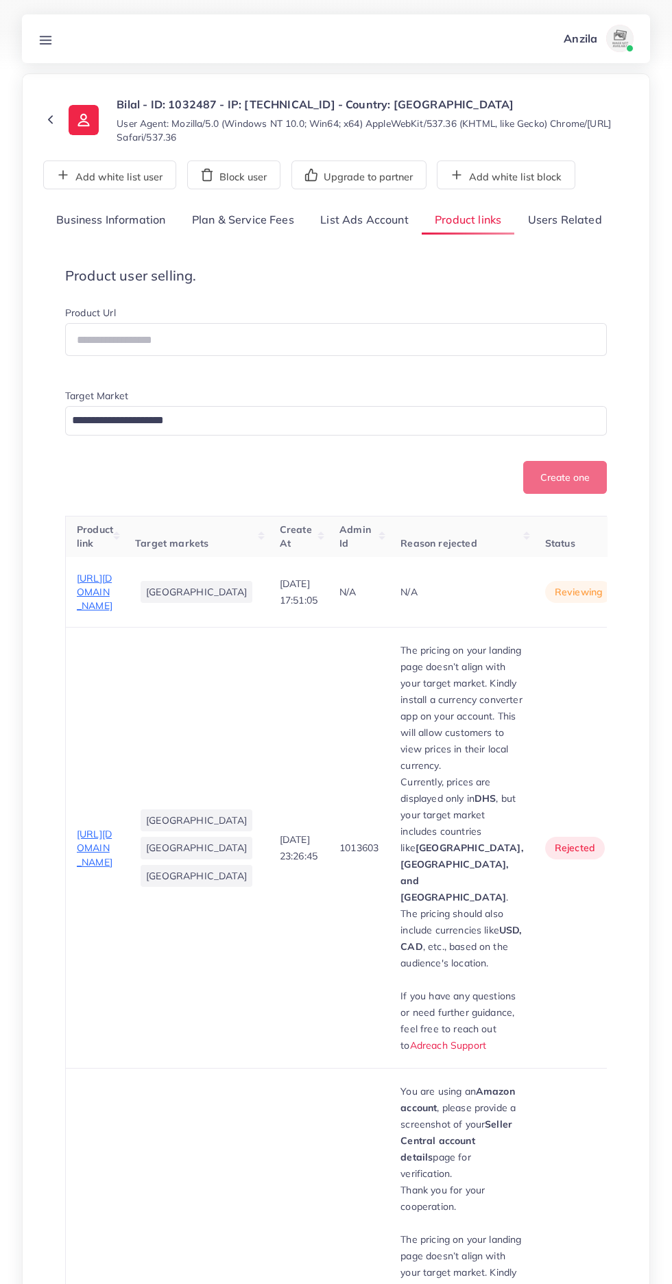
scroll to position [135, 0]
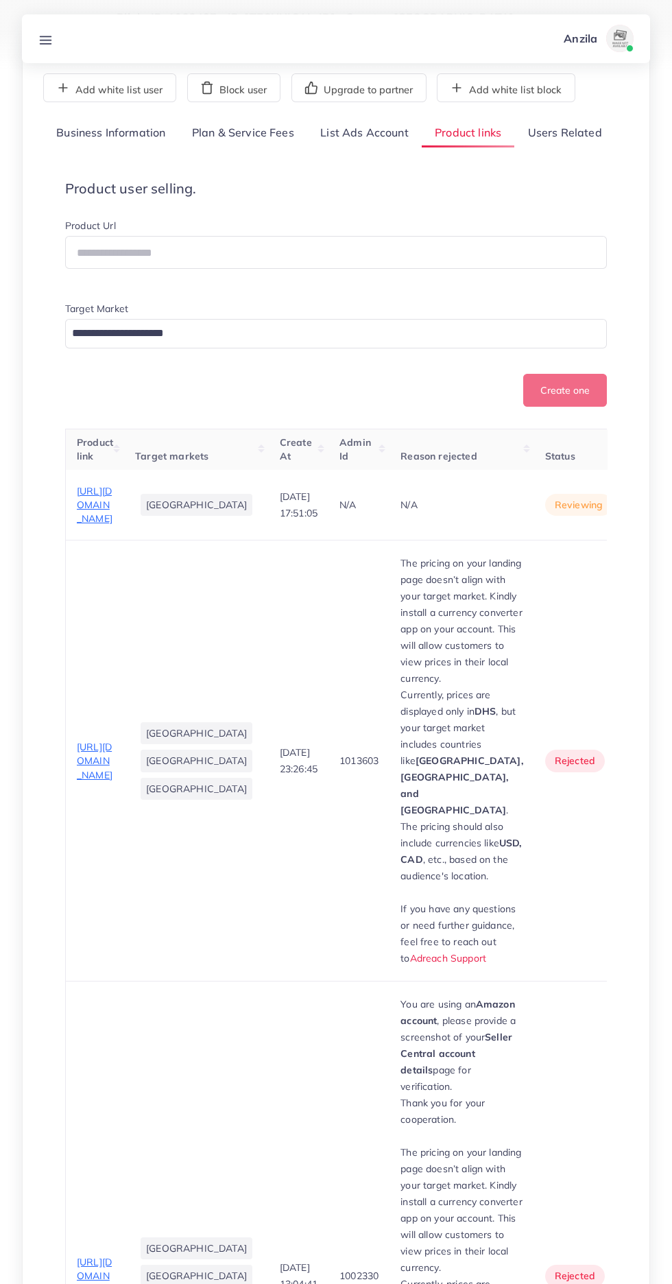
click at [657, 506] on circle "button" at bounding box center [657, 505] width 1 height 1
click at [582, 592] on link "Reject" at bounding box center [636, 577] width 108 height 30
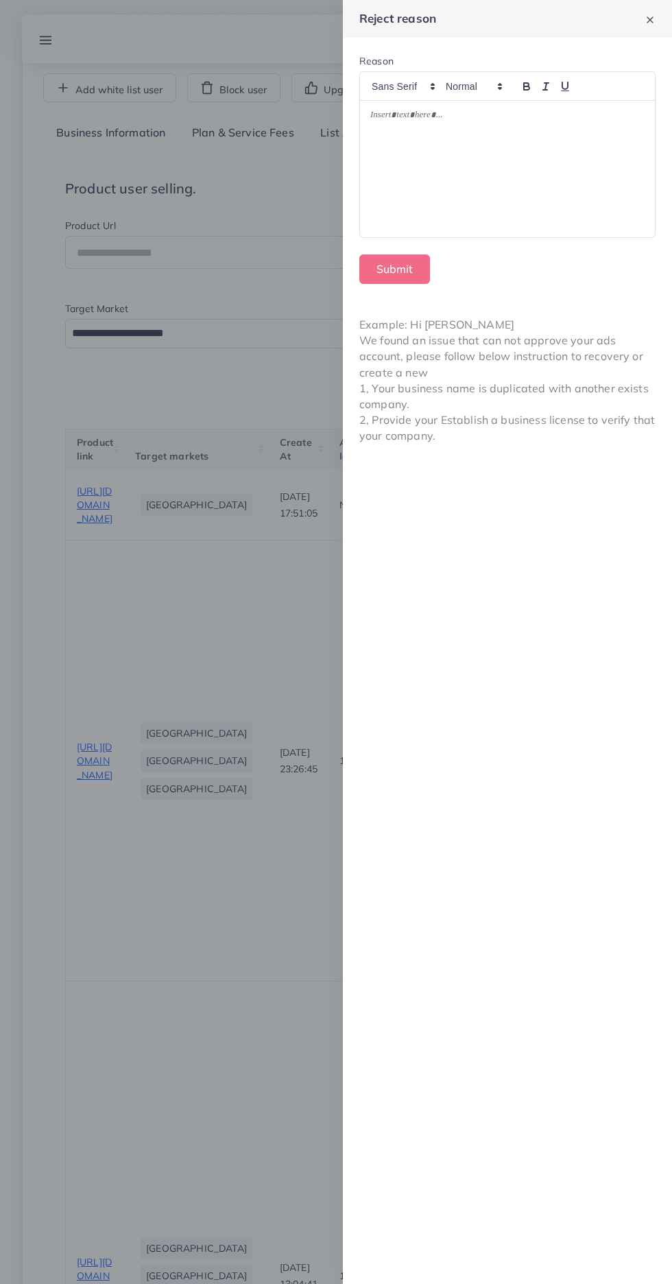
click at [498, 184] on div at bounding box center [507, 169] width 295 height 137
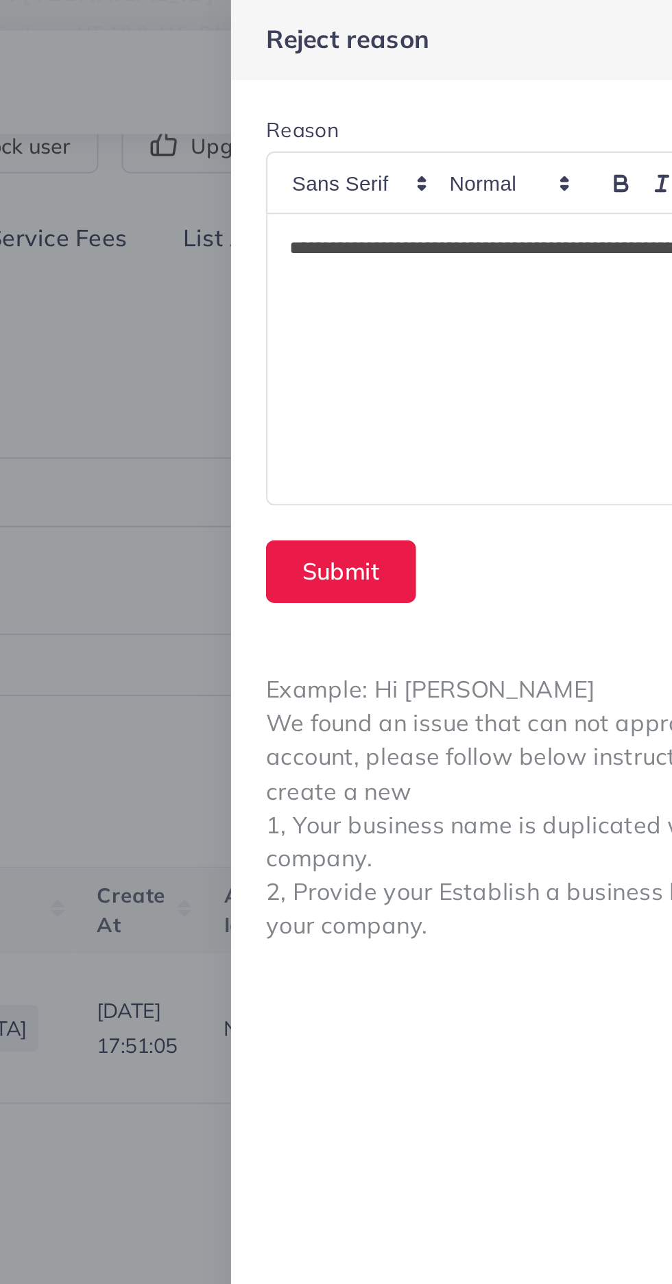
scroll to position [138, 0]
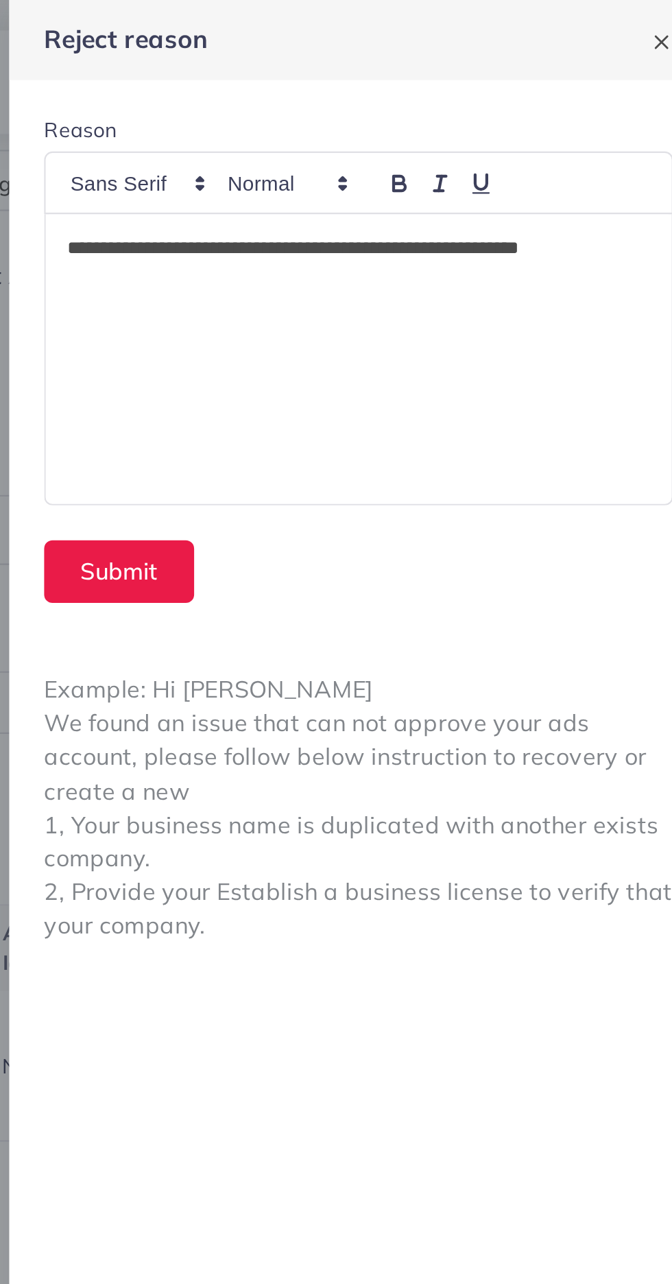
click at [374, 115] on p "**********" at bounding box center [507, 117] width 274 height 16
click at [412, 273] on button "Submit" at bounding box center [394, 268] width 71 height 29
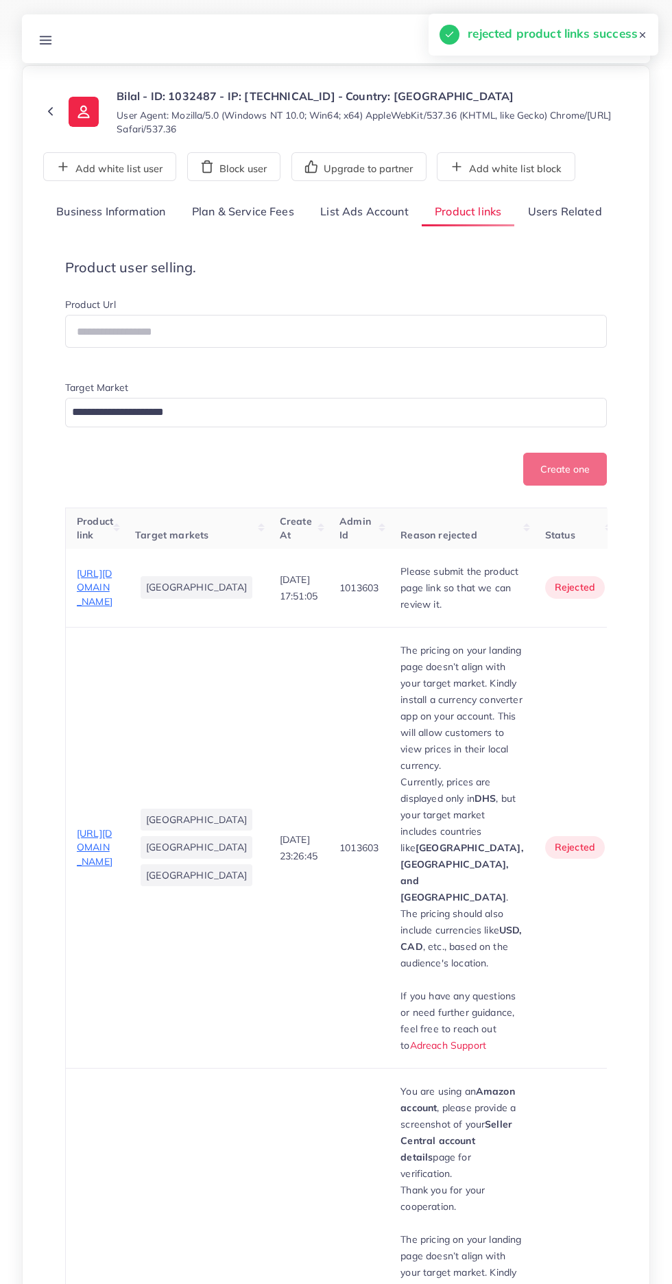
scroll to position [56, 0]
